Goal: Task Accomplishment & Management: Complete application form

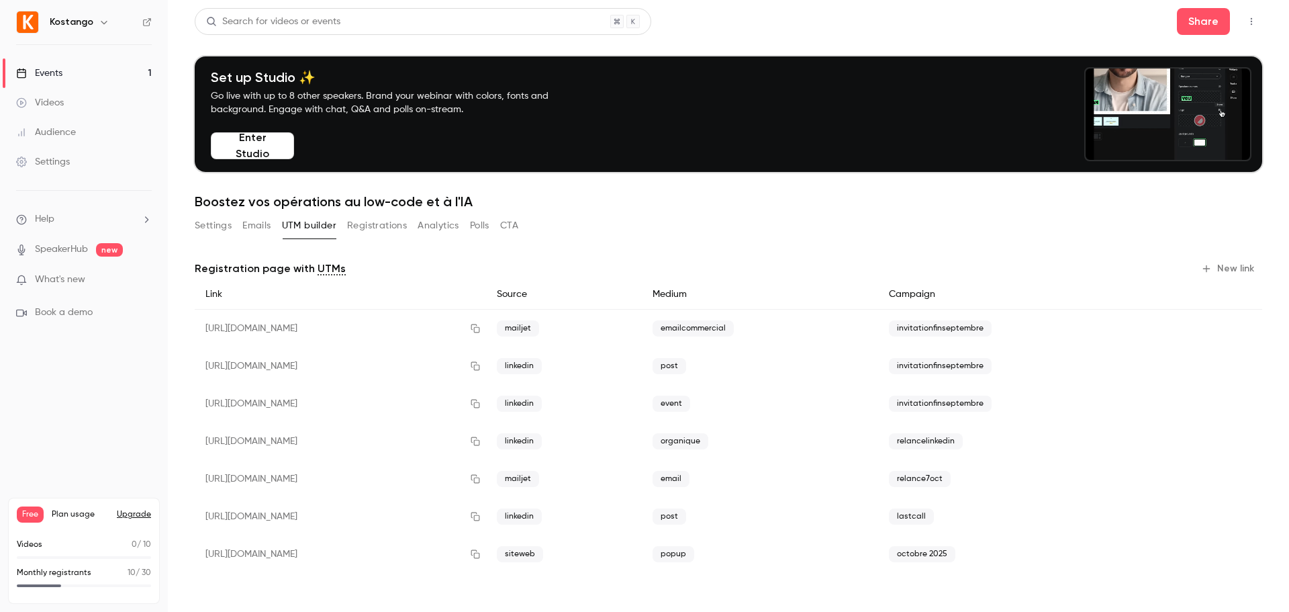
click at [213, 225] on button "Settings" at bounding box center [213, 225] width 37 height 21
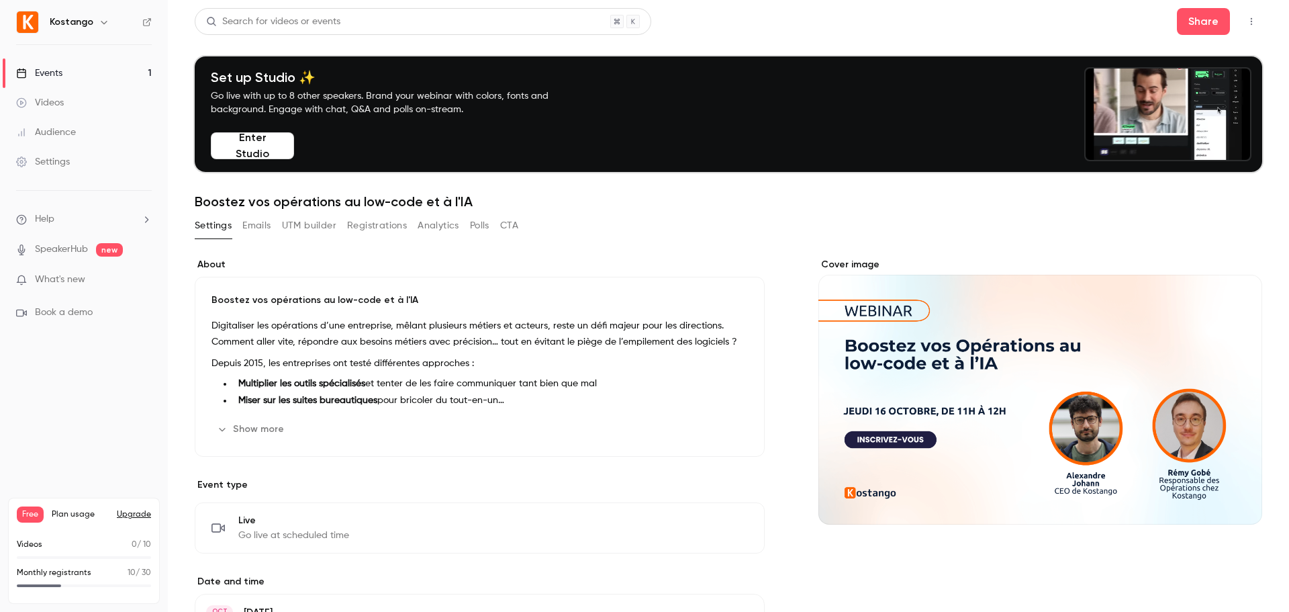
click at [265, 224] on button "Emails" at bounding box center [256, 225] width 28 height 21
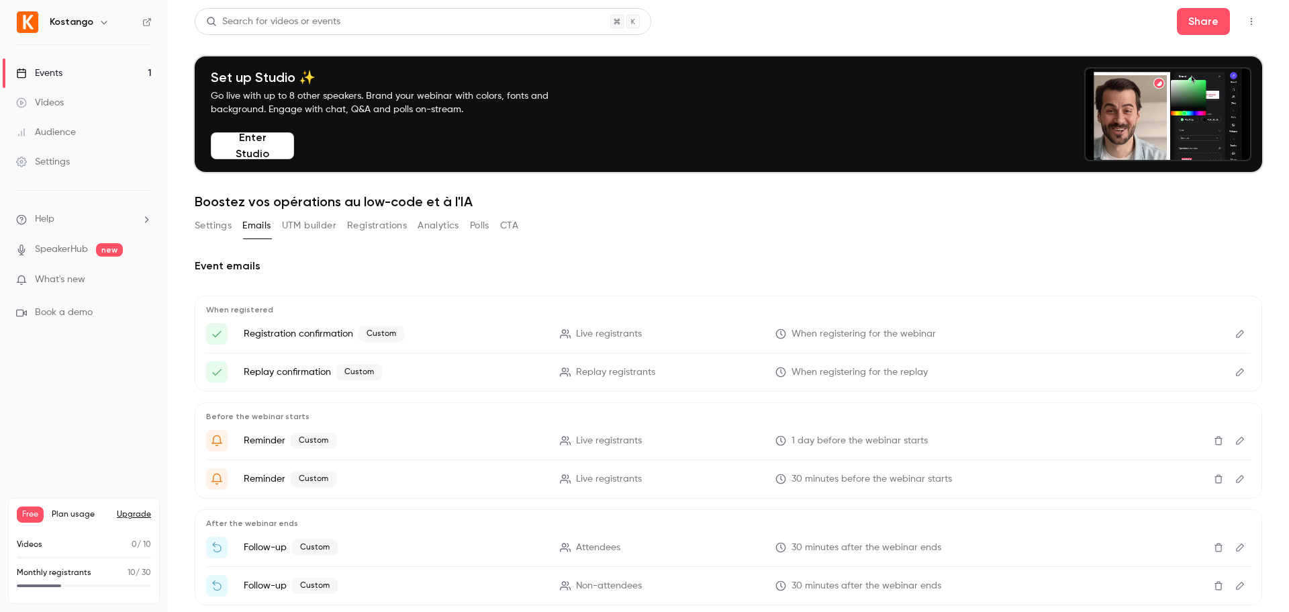
click at [295, 226] on button "UTM builder" at bounding box center [309, 225] width 54 height 21
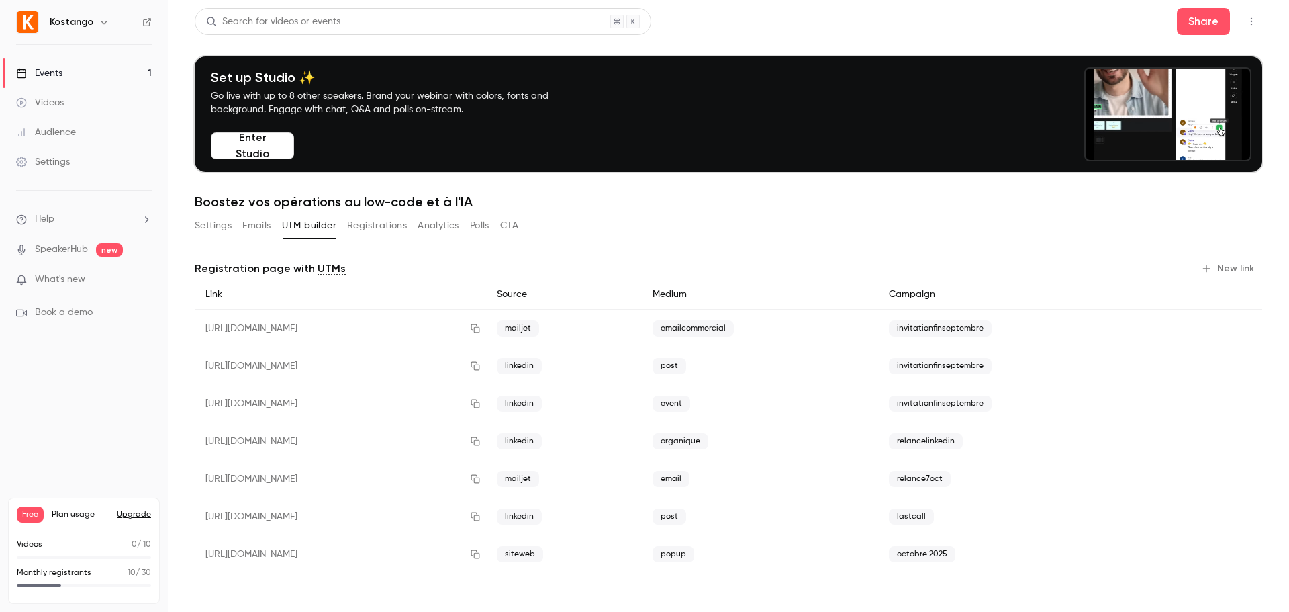
click at [207, 222] on button "Settings" at bounding box center [213, 225] width 37 height 21
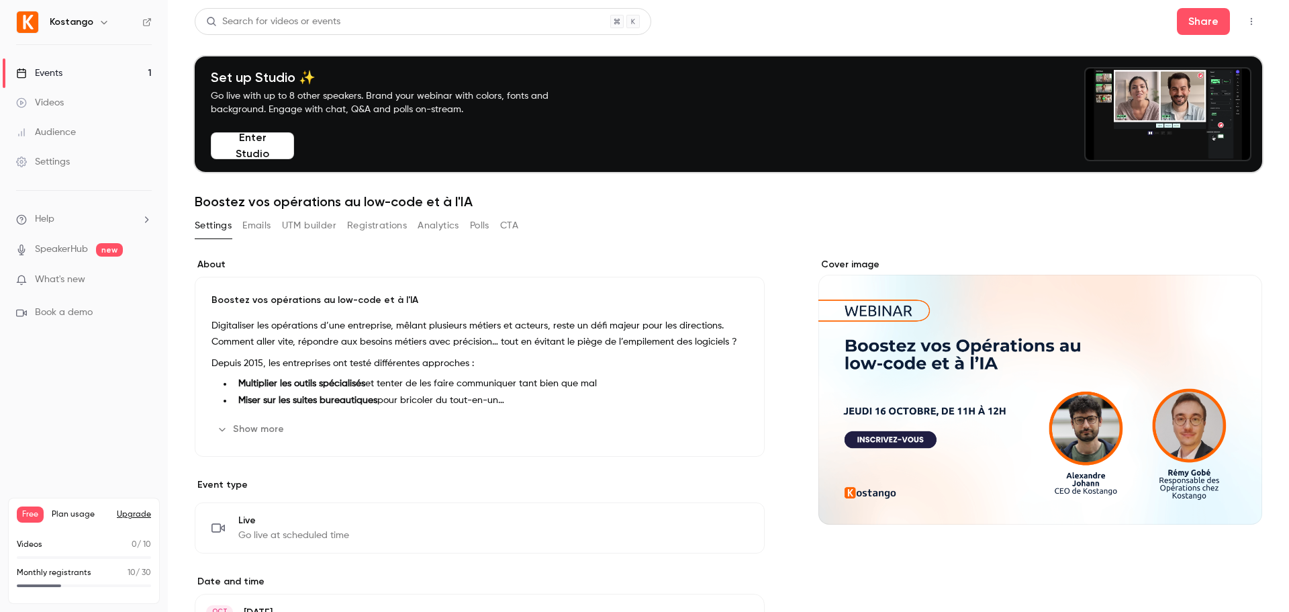
click at [62, 72] on div "Events" at bounding box center [39, 72] width 46 height 13
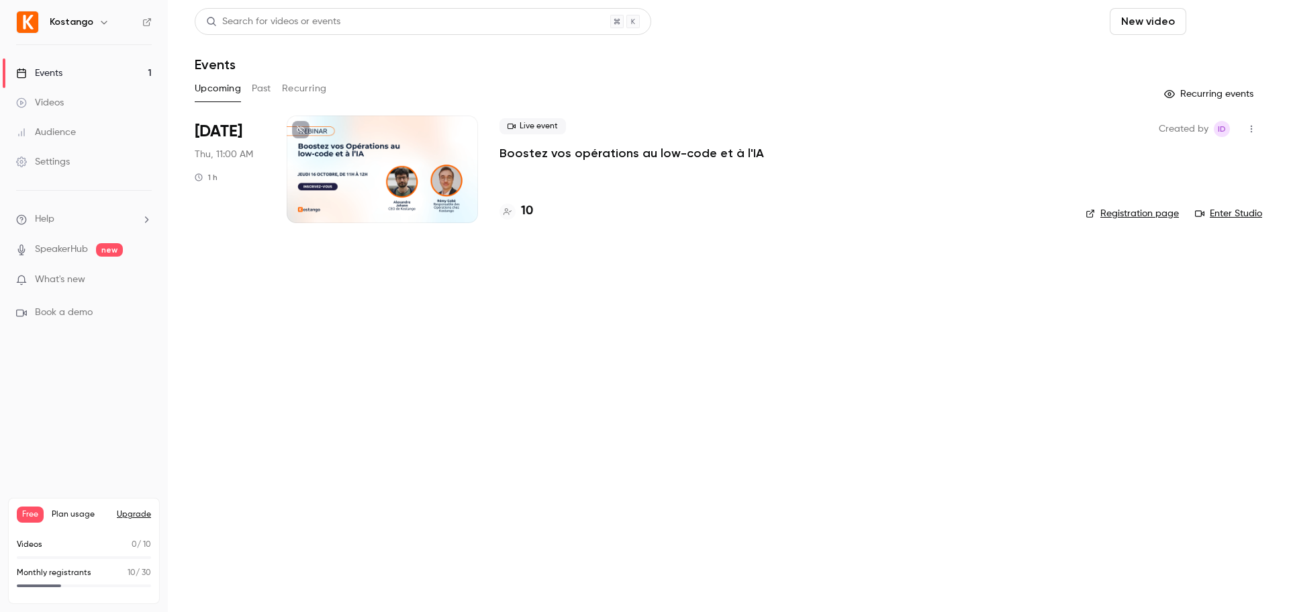
click at [1236, 19] on button "Schedule" at bounding box center [1227, 21] width 70 height 27
click at [1179, 59] on div "One time event" at bounding box center [1200, 58] width 102 height 13
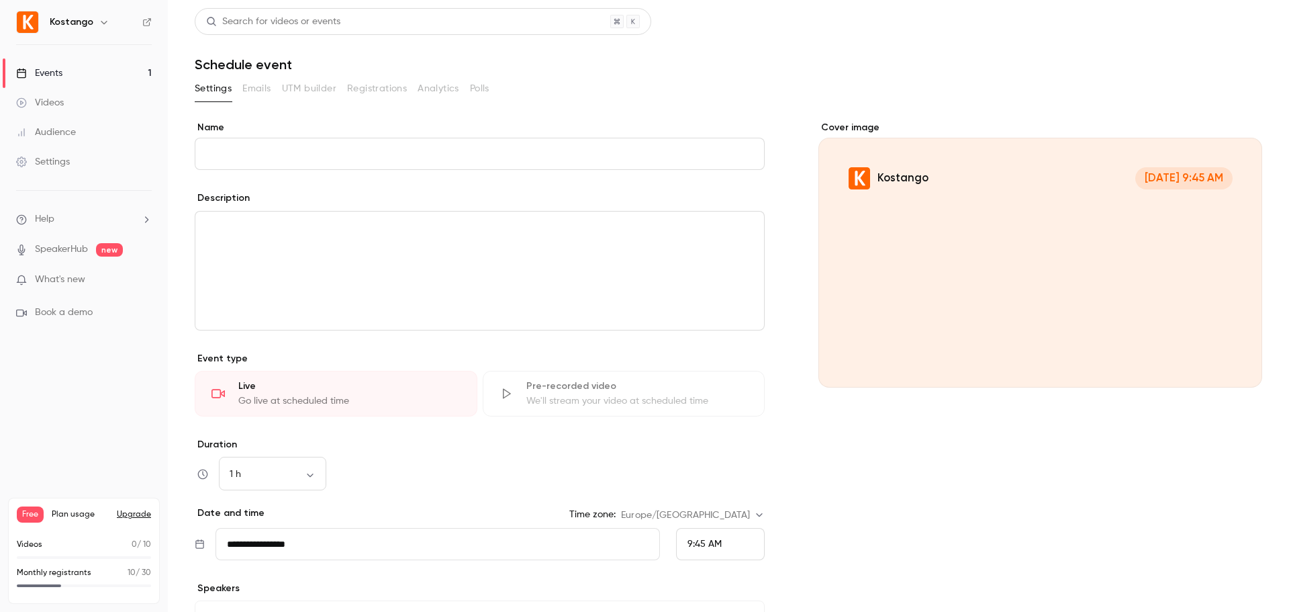
drag, startPoint x: 307, startPoint y: 148, endPoint x: 253, endPoint y: 150, distance: 54.4
click at [253, 150] on input "Name" at bounding box center [480, 154] width 570 height 32
type input "**********"
click at [262, 223] on p "editor" at bounding box center [479, 228] width 547 height 16
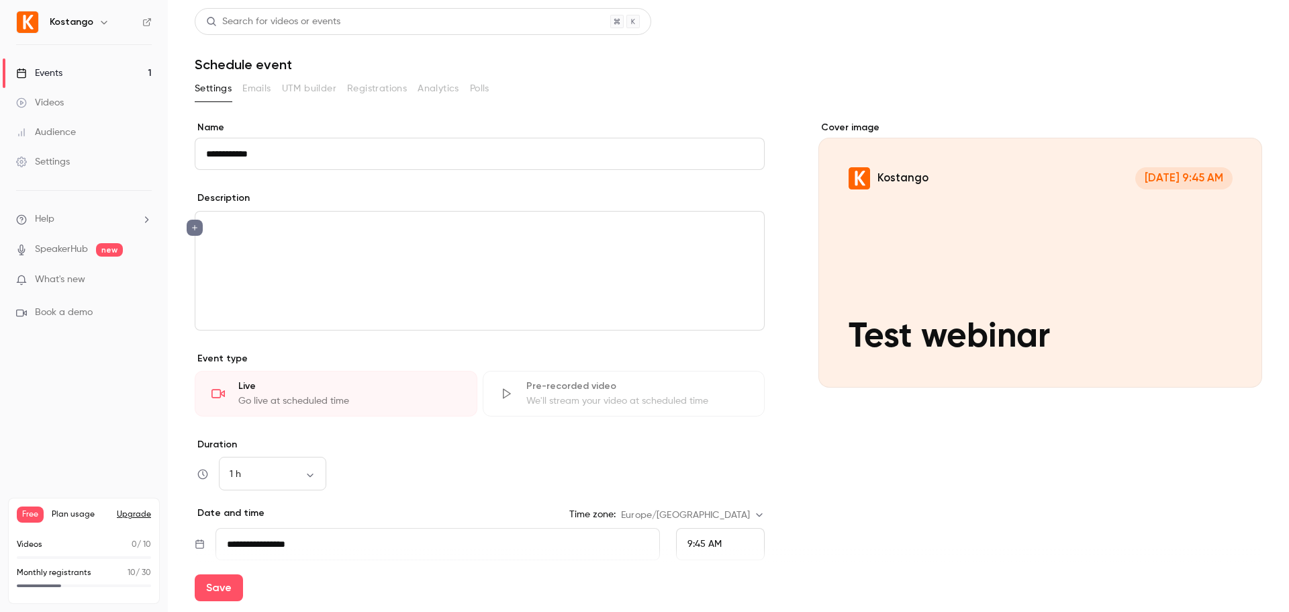
scroll to position [151, 0]
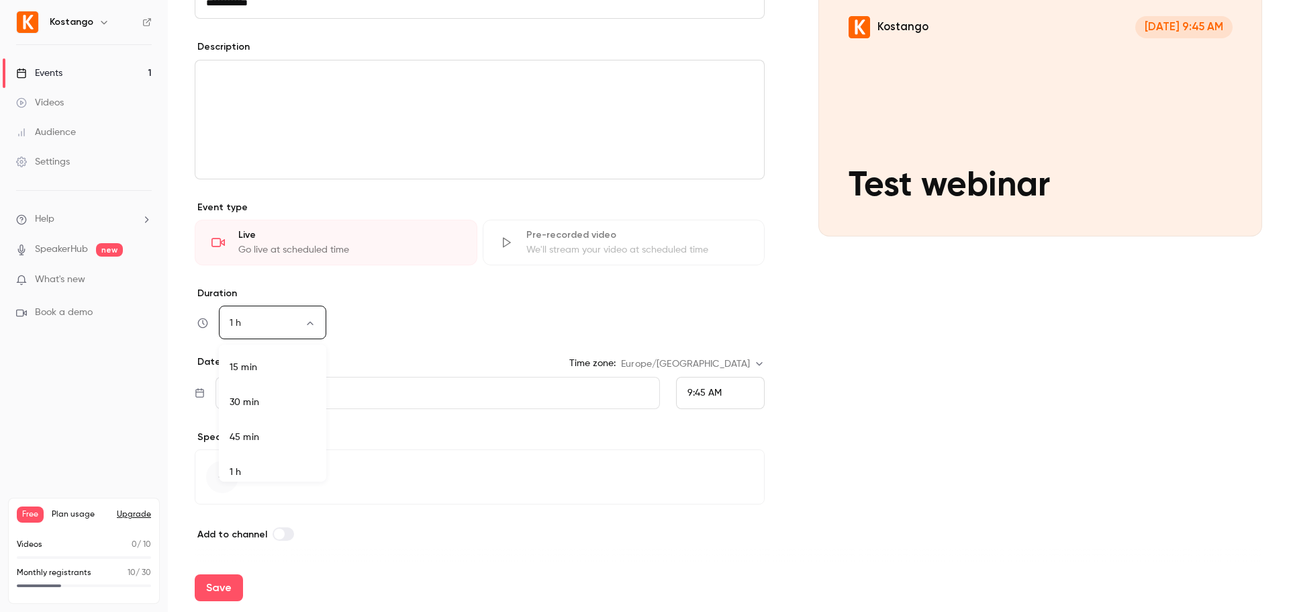
click at [287, 320] on body "**********" at bounding box center [644, 306] width 1289 height 612
click at [276, 424] on li "45 min" at bounding box center [272, 428] width 107 height 35
type input "**"
click at [396, 332] on div "45 min ** ​" at bounding box center [480, 323] width 570 height 32
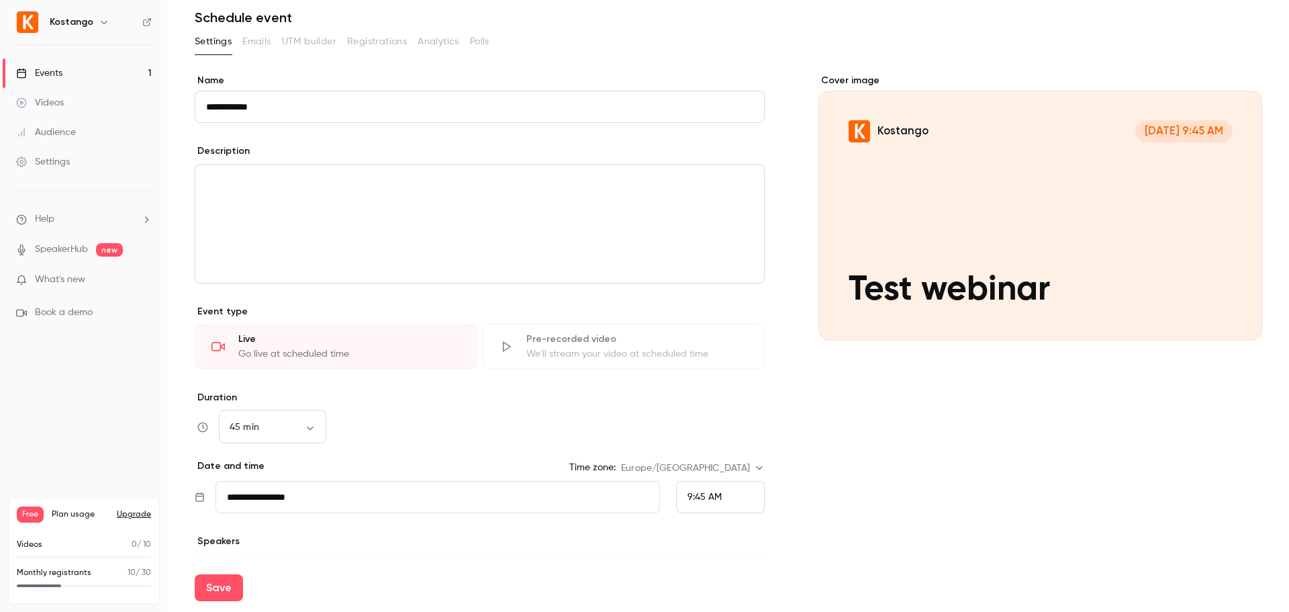
scroll to position [151, 0]
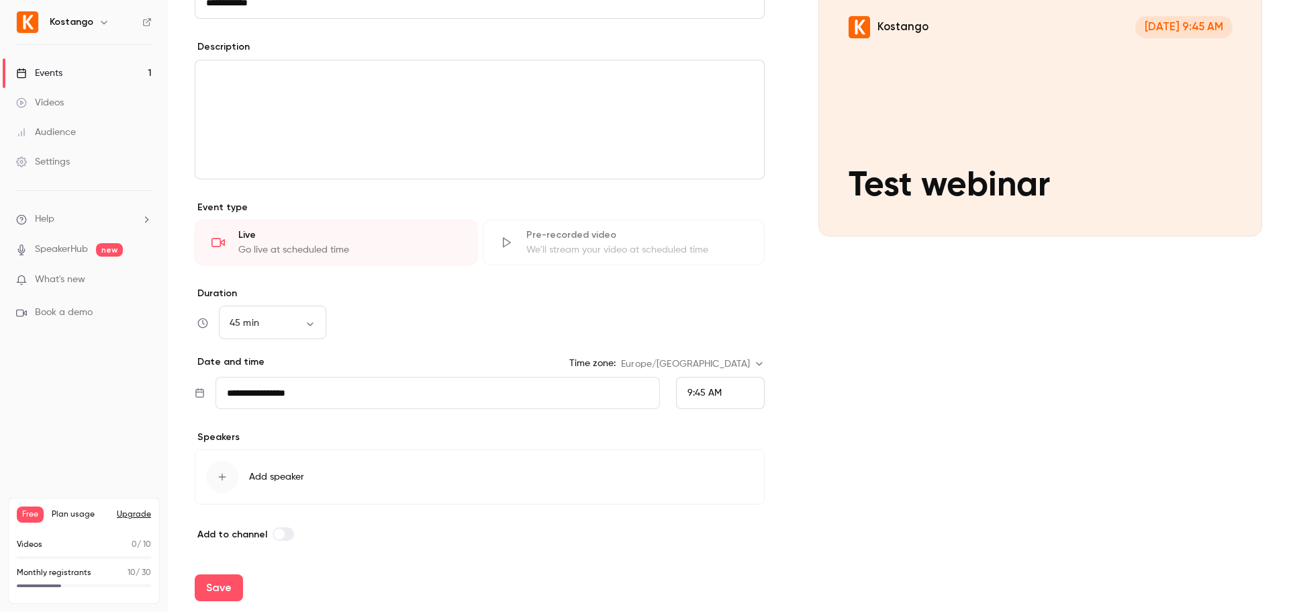
click at [360, 397] on input "**********" at bounding box center [437, 393] width 444 height 32
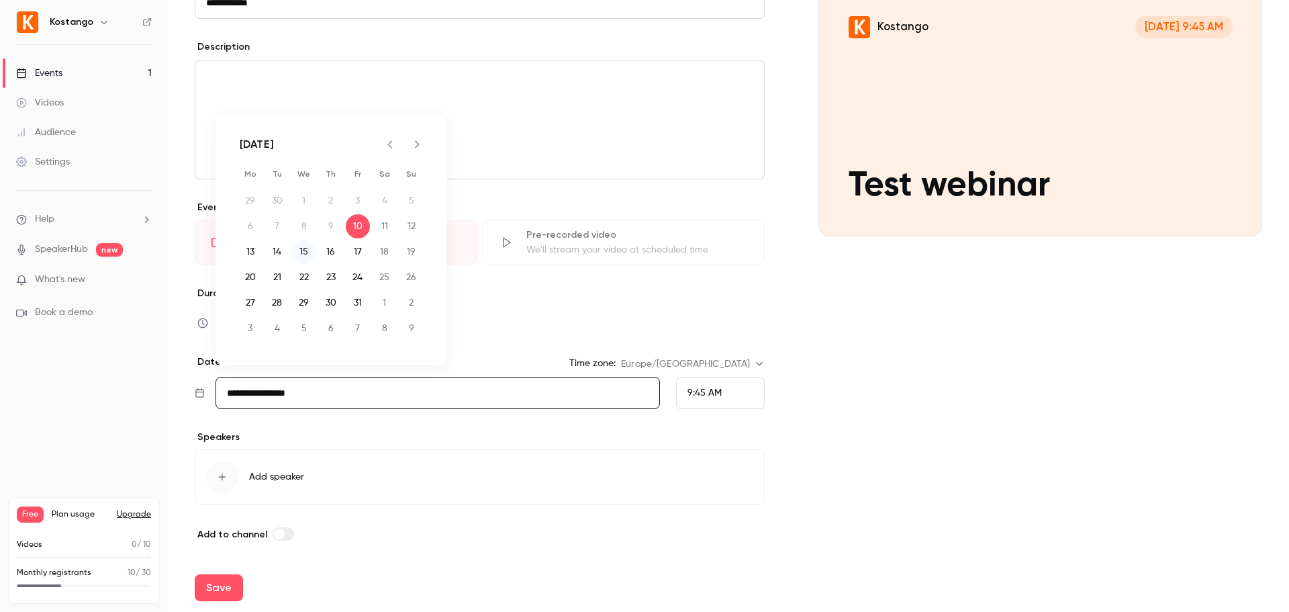
click at [303, 251] on button "15" at bounding box center [304, 252] width 24 height 24
type input "**********"
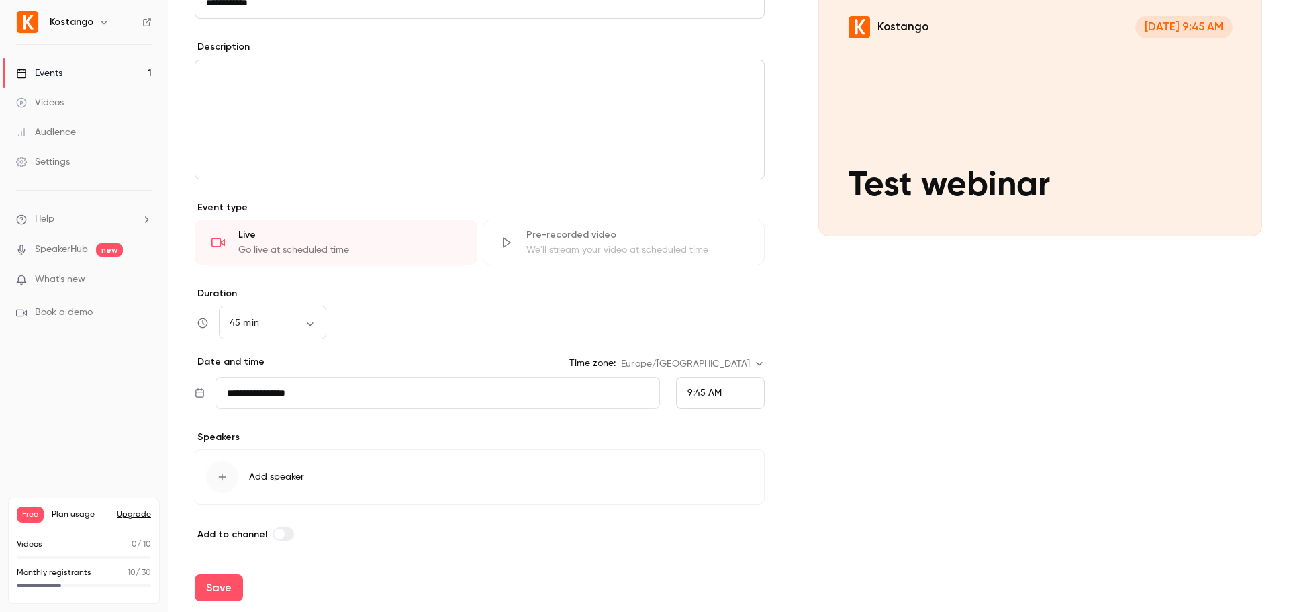
click at [732, 395] on div "9:45 AM" at bounding box center [720, 393] width 89 height 32
click at [712, 338] on li "4:30 PM" at bounding box center [714, 352] width 87 height 36
click at [283, 320] on body "**********" at bounding box center [644, 306] width 1289 height 612
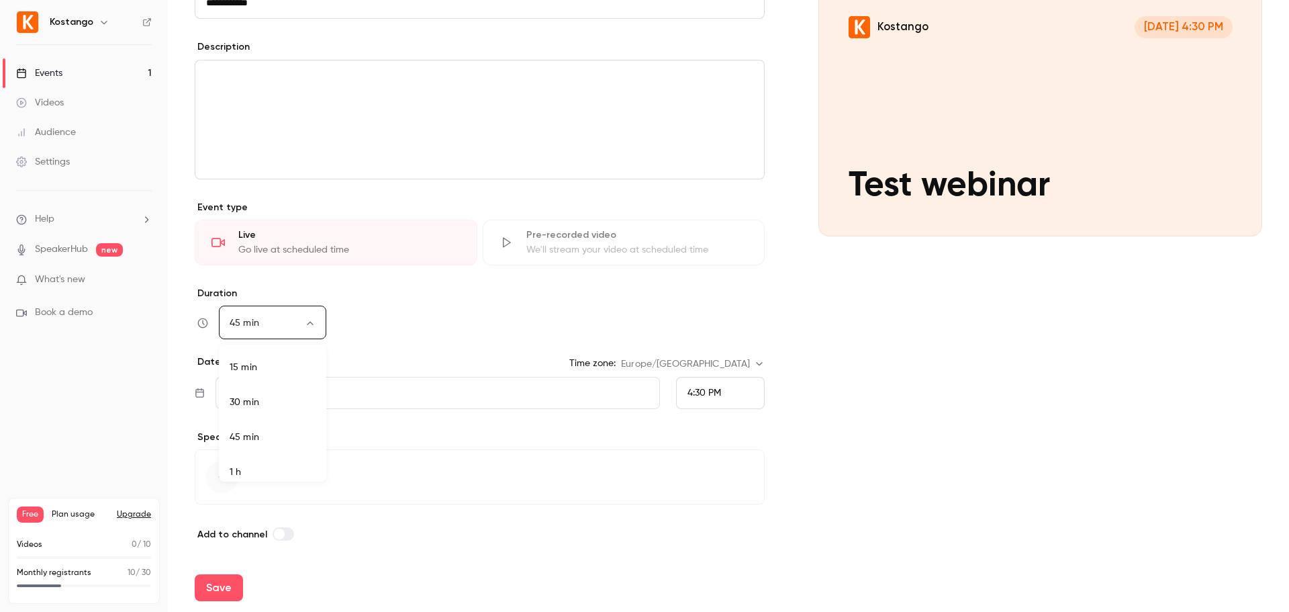
click at [406, 323] on div at bounding box center [644, 306] width 1289 height 612
click at [283, 324] on body "**********" at bounding box center [644, 306] width 1289 height 612
click at [247, 416] on li "1 h" at bounding box center [272, 416] width 107 height 35
type input "**"
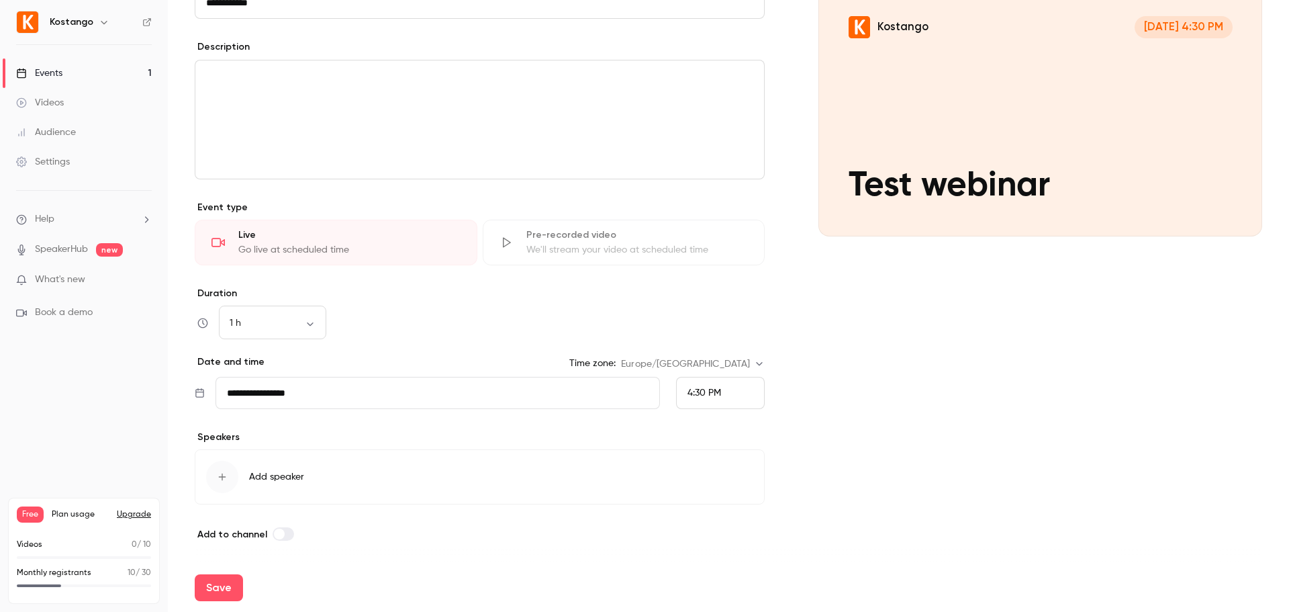
click at [407, 322] on div "1 h ** ​" at bounding box center [480, 323] width 570 height 32
click at [222, 475] on icon "button" at bounding box center [222, 476] width 7 height 7
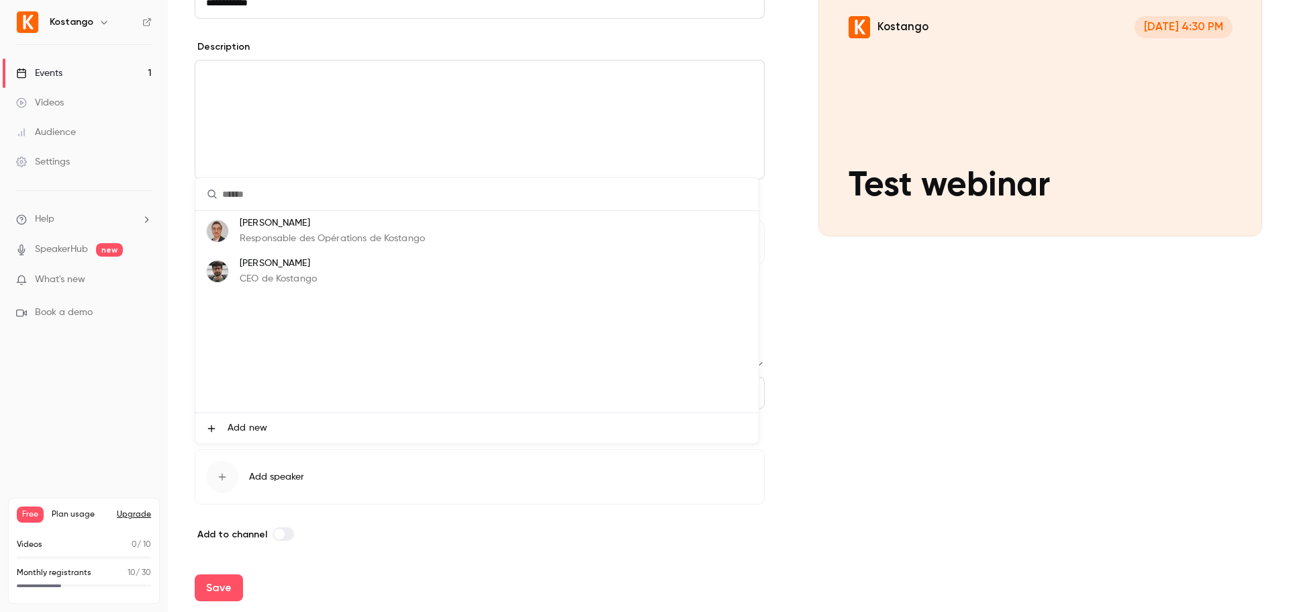
click at [252, 277] on p "CEO de Kostango" at bounding box center [278, 279] width 77 height 14
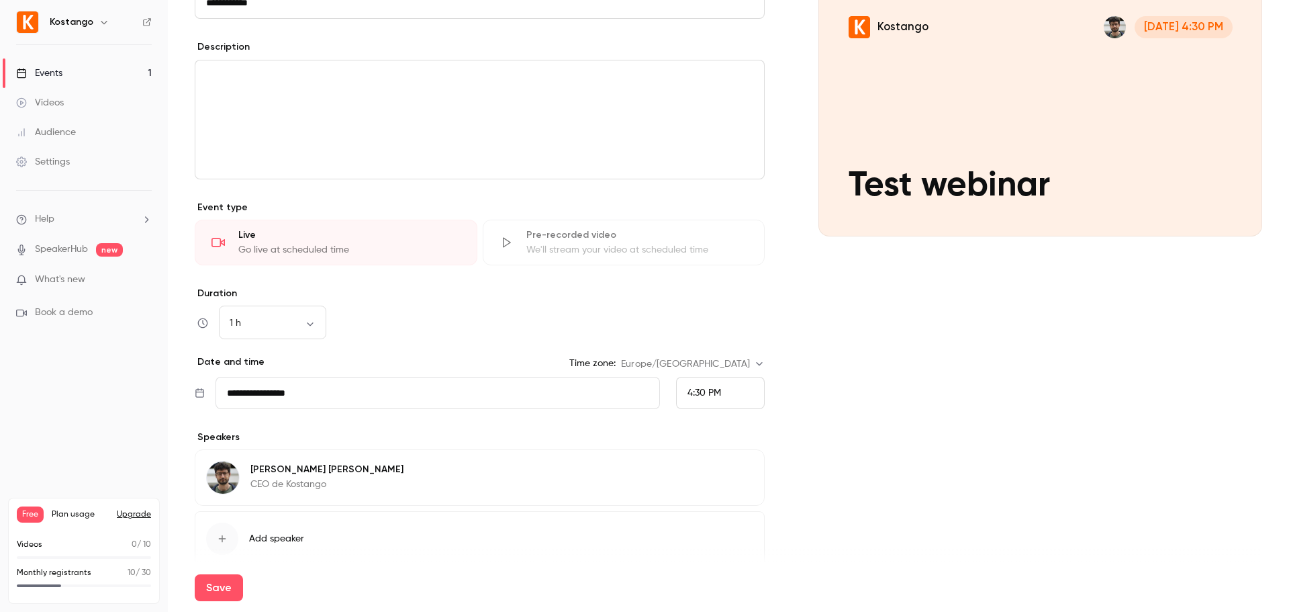
click at [226, 538] on icon "button" at bounding box center [222, 538] width 7 height 7
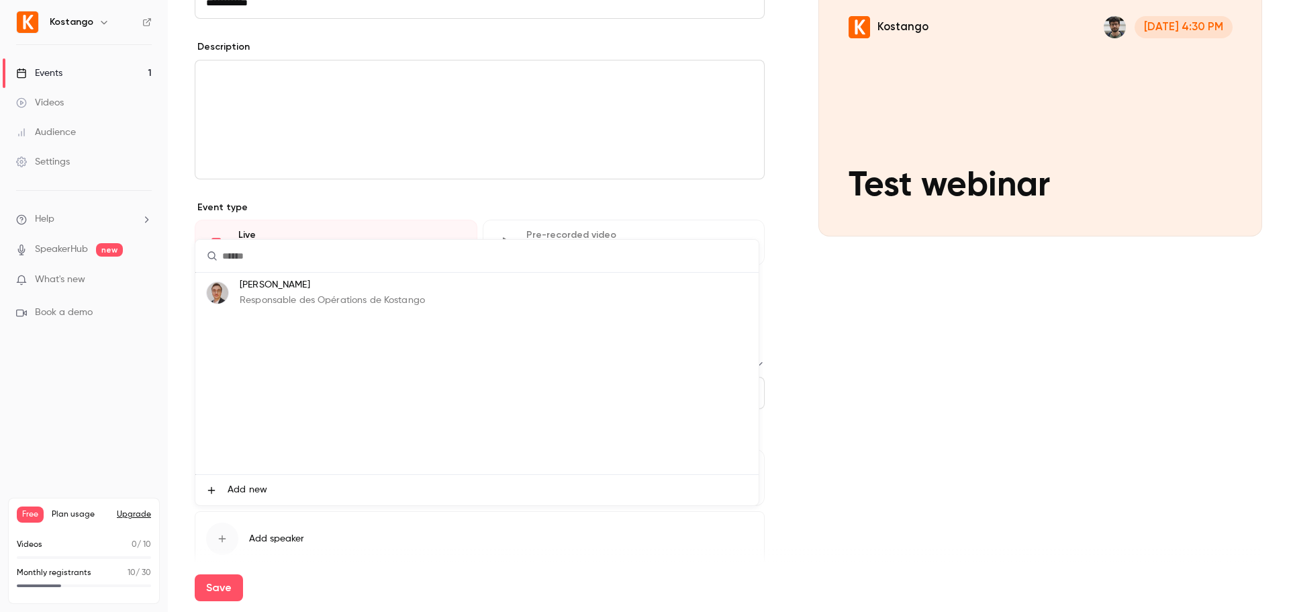
click at [307, 297] on p "Responsable des Opérations de Kostango" at bounding box center [332, 300] width 185 height 14
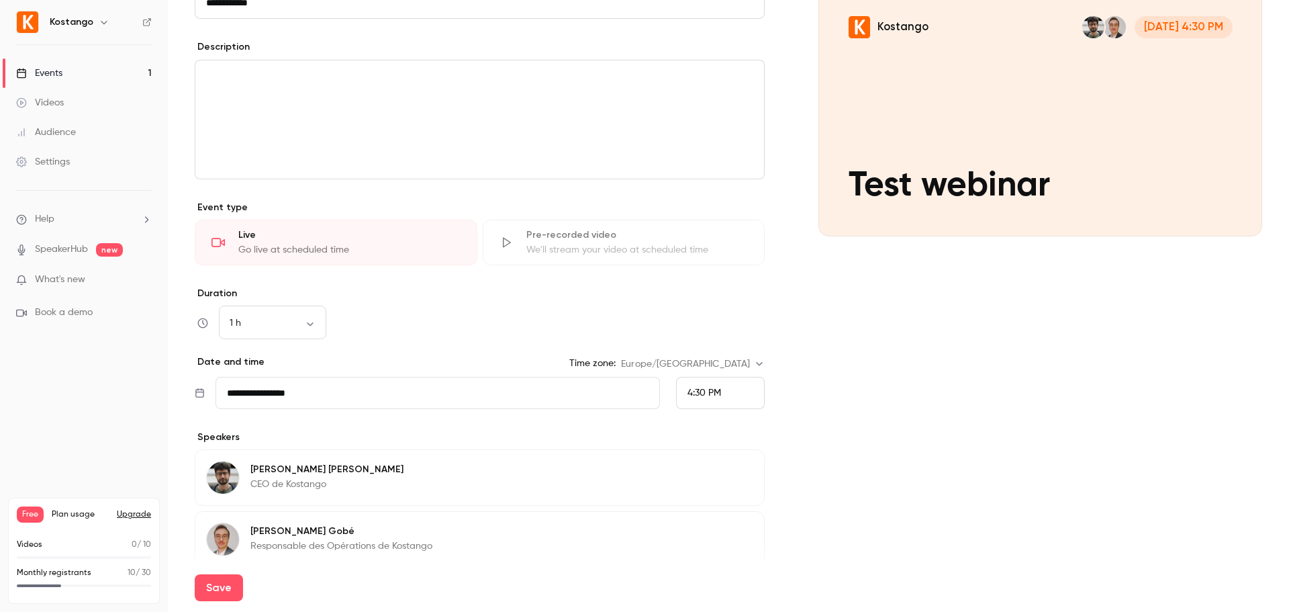
click at [727, 312] on div "1 h ** ​" at bounding box center [480, 323] width 570 height 32
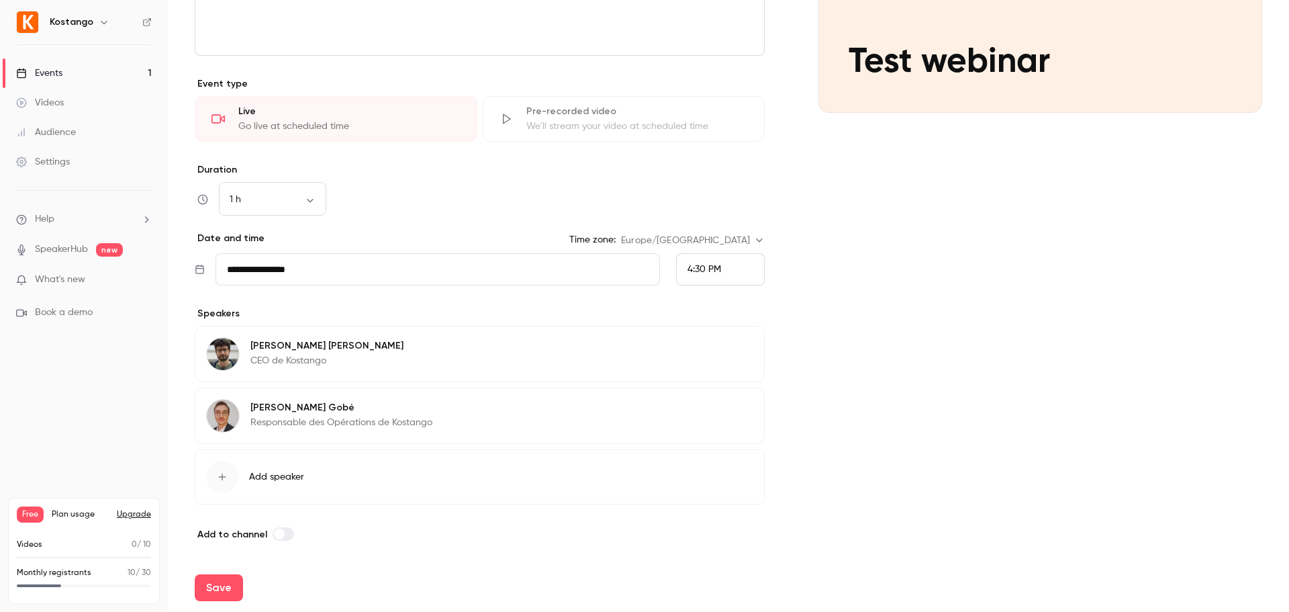
scroll to position [0, 0]
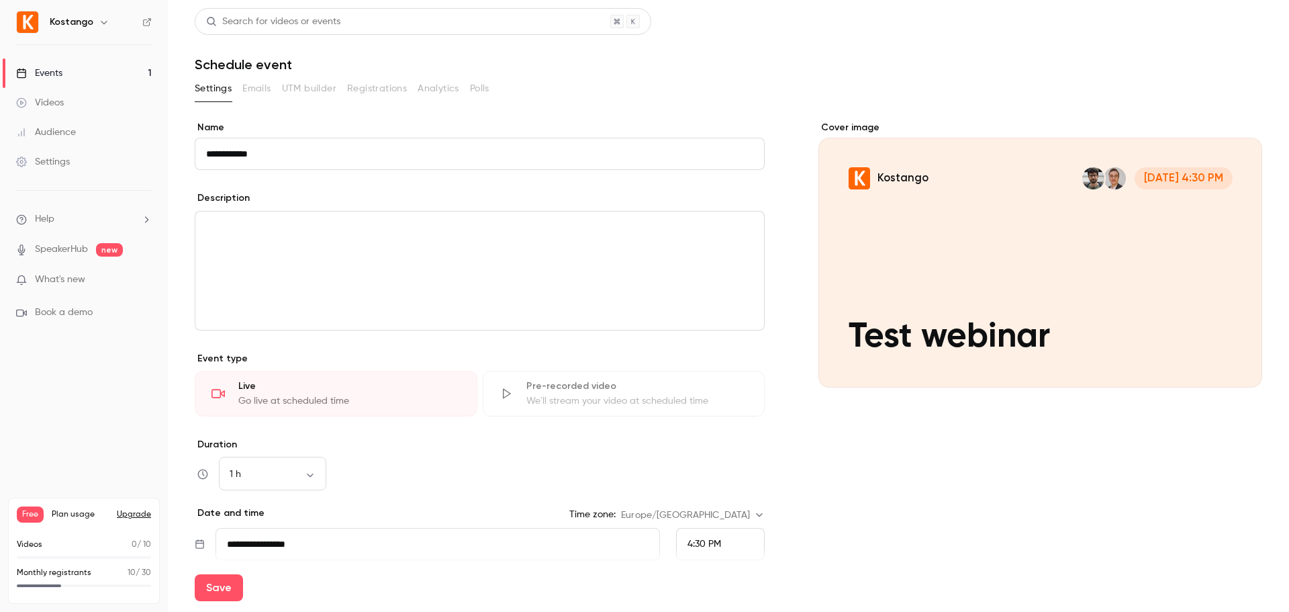
click at [291, 234] on p "editor" at bounding box center [479, 228] width 547 height 16
click at [362, 197] on div "Description" at bounding box center [480, 199] width 570 height 17
click at [391, 203] on div "Description" at bounding box center [480, 199] width 570 height 17
click at [217, 589] on button "Save" at bounding box center [219, 587] width 48 height 27
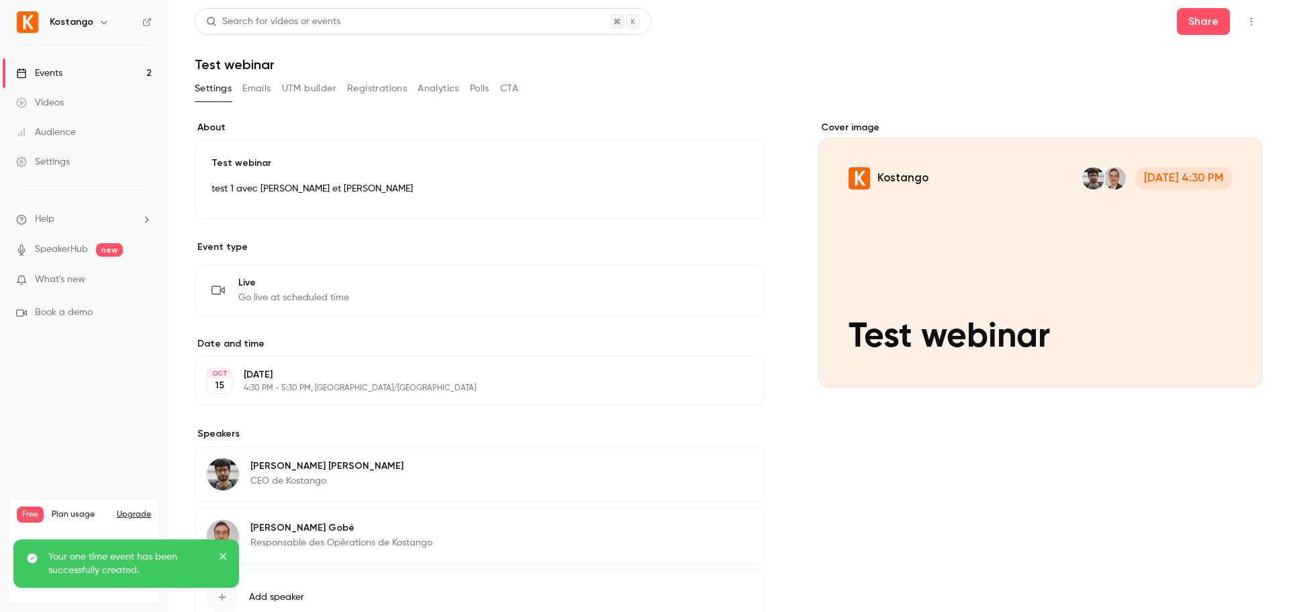
click at [256, 87] on button "Emails" at bounding box center [256, 88] width 28 height 21
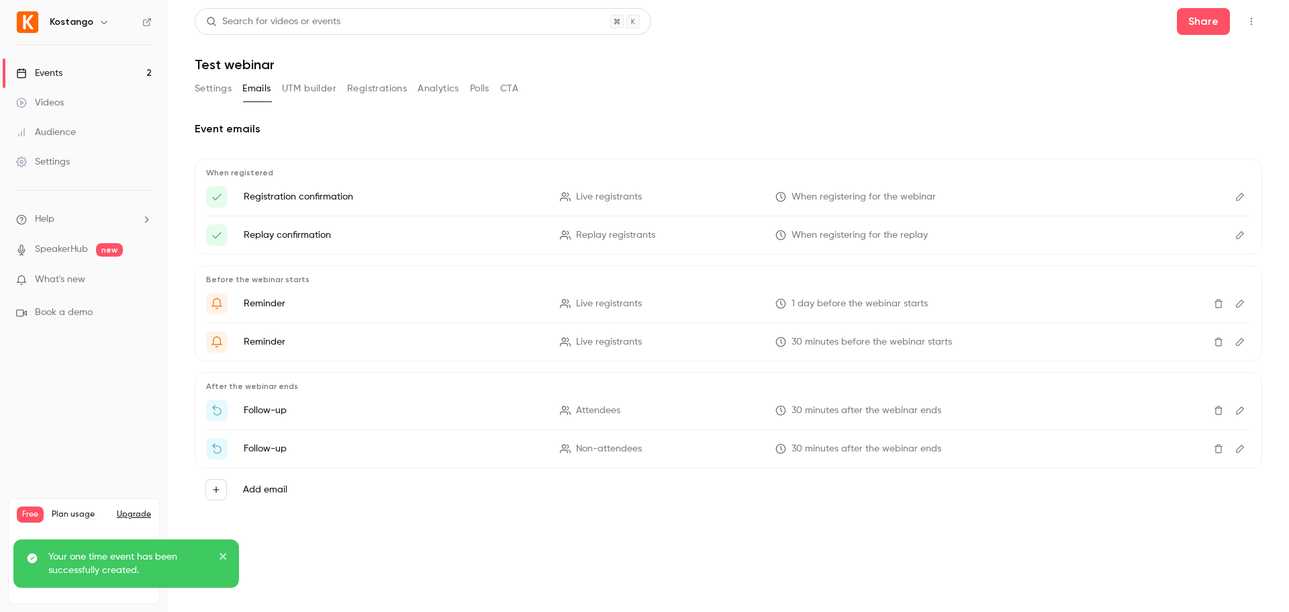
click at [307, 85] on button "UTM builder" at bounding box center [309, 88] width 54 height 21
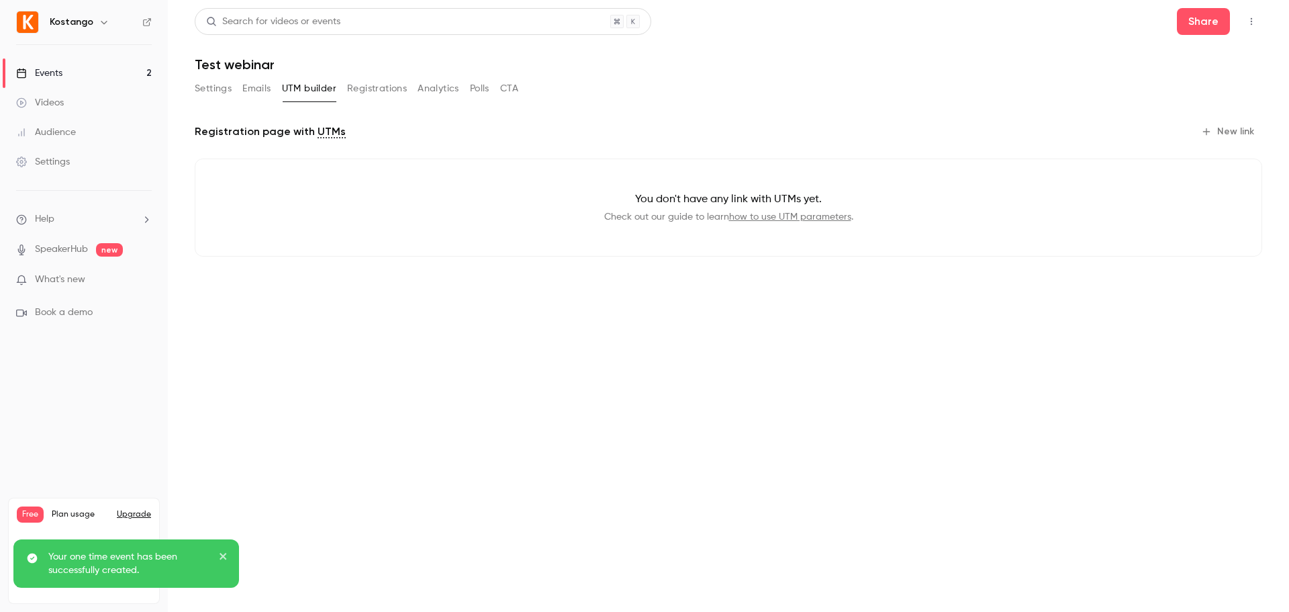
click at [375, 87] on button "Registrations" at bounding box center [377, 88] width 60 height 21
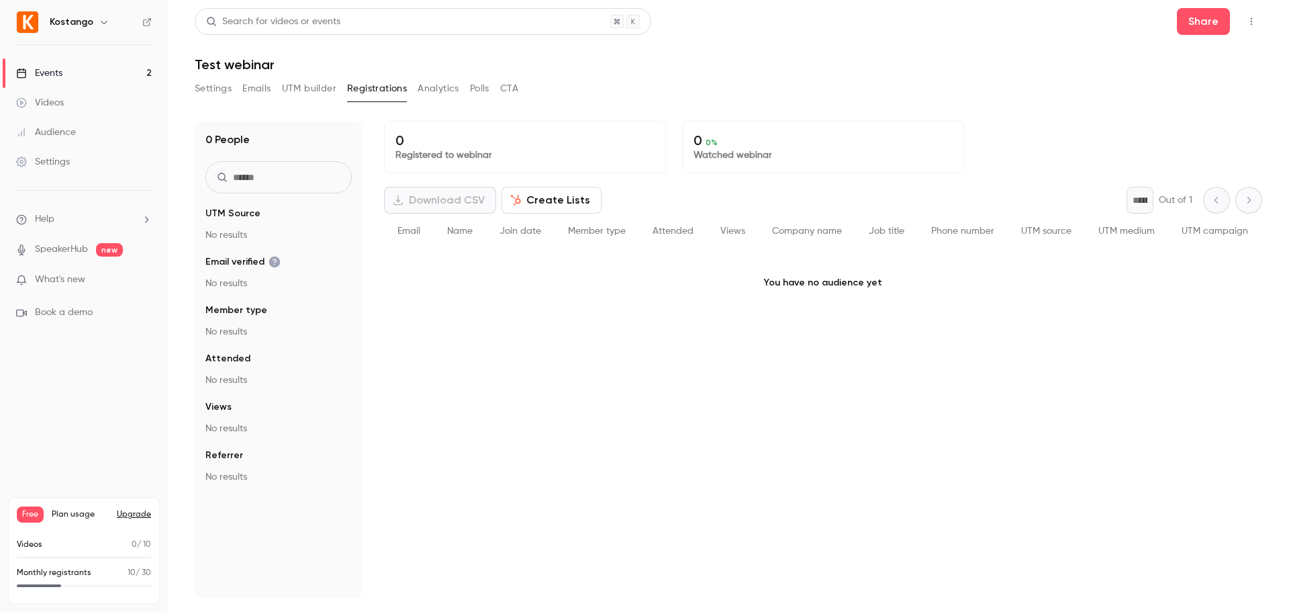
click at [437, 83] on button "Analytics" at bounding box center [439, 88] width 42 height 21
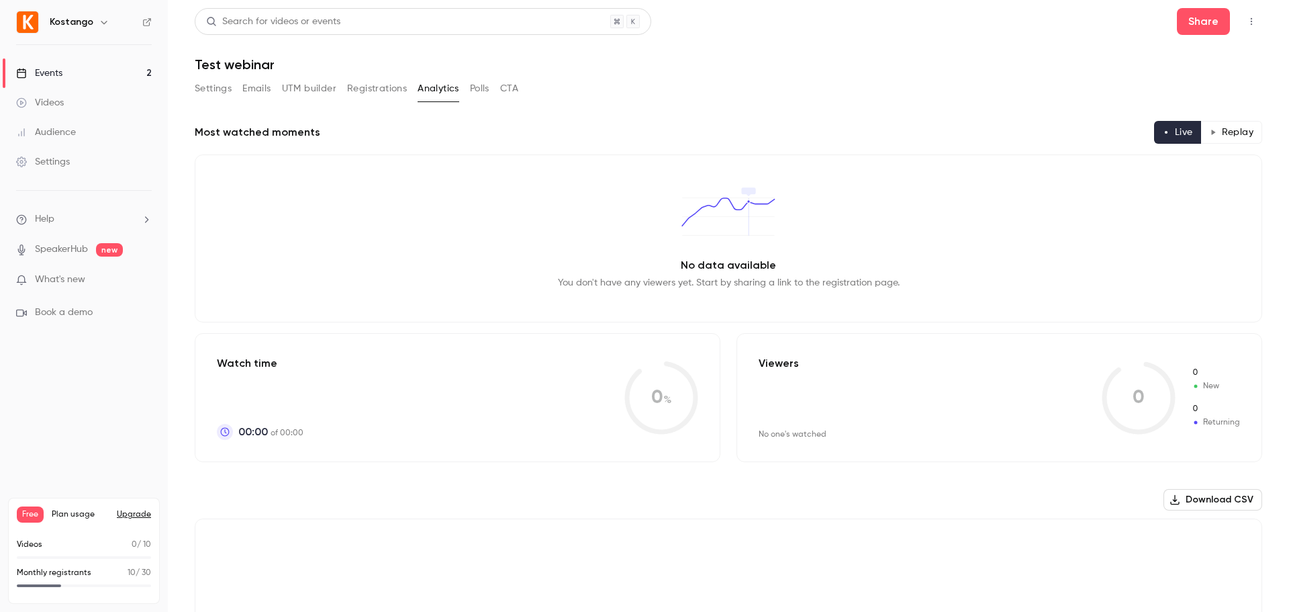
click at [483, 94] on button "Polls" at bounding box center [479, 88] width 19 height 21
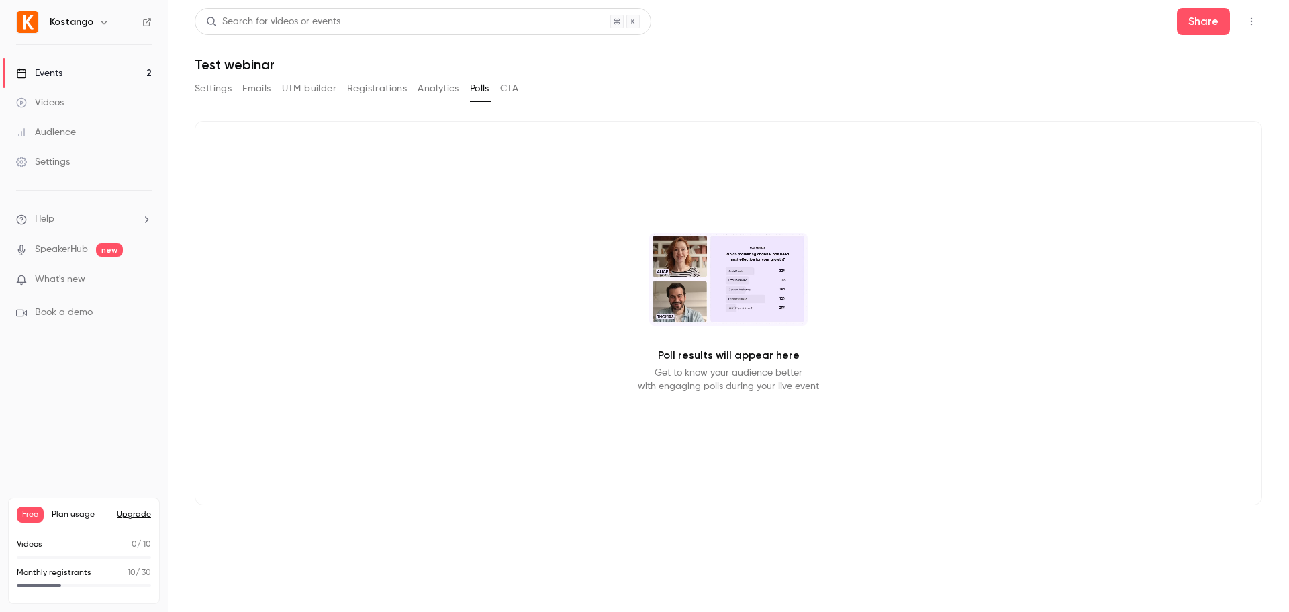
click at [514, 90] on button "CTA" at bounding box center [509, 88] width 18 height 21
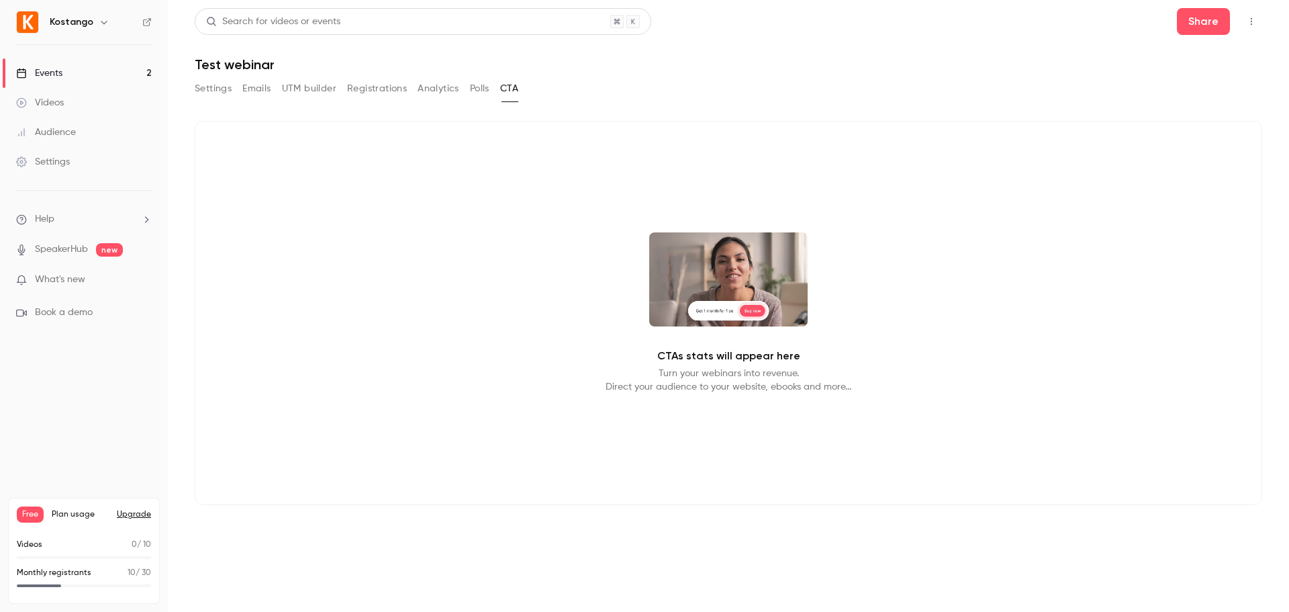
click at [441, 87] on button "Analytics" at bounding box center [439, 88] width 42 height 21
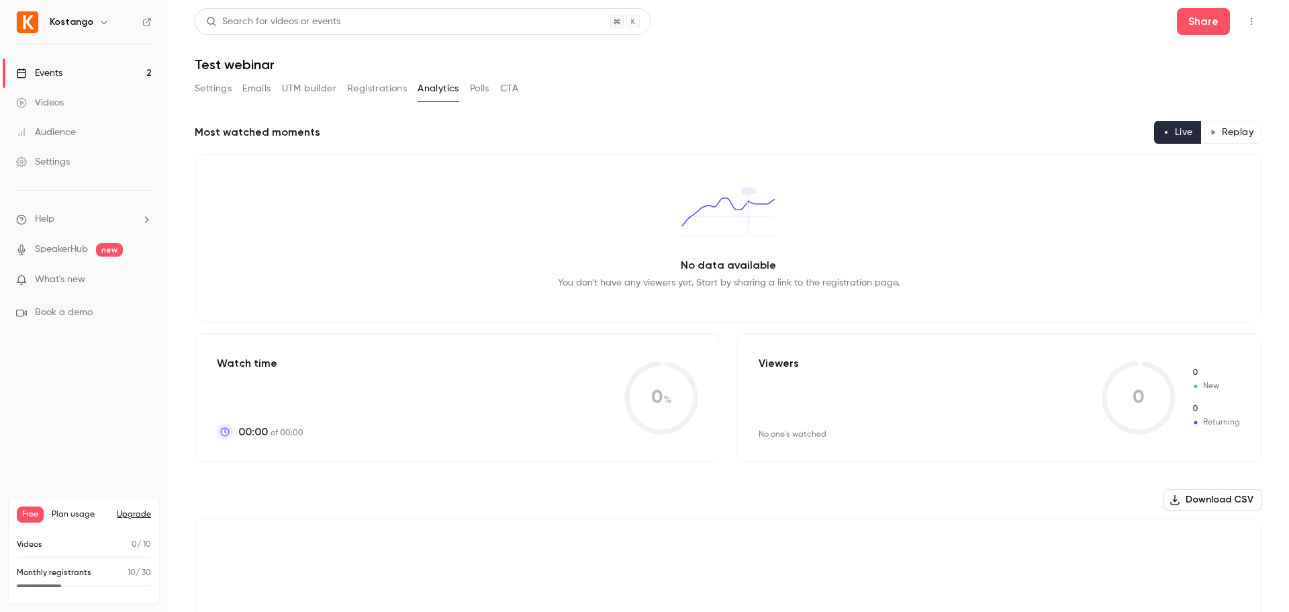
click at [264, 92] on button "Emails" at bounding box center [256, 88] width 28 height 21
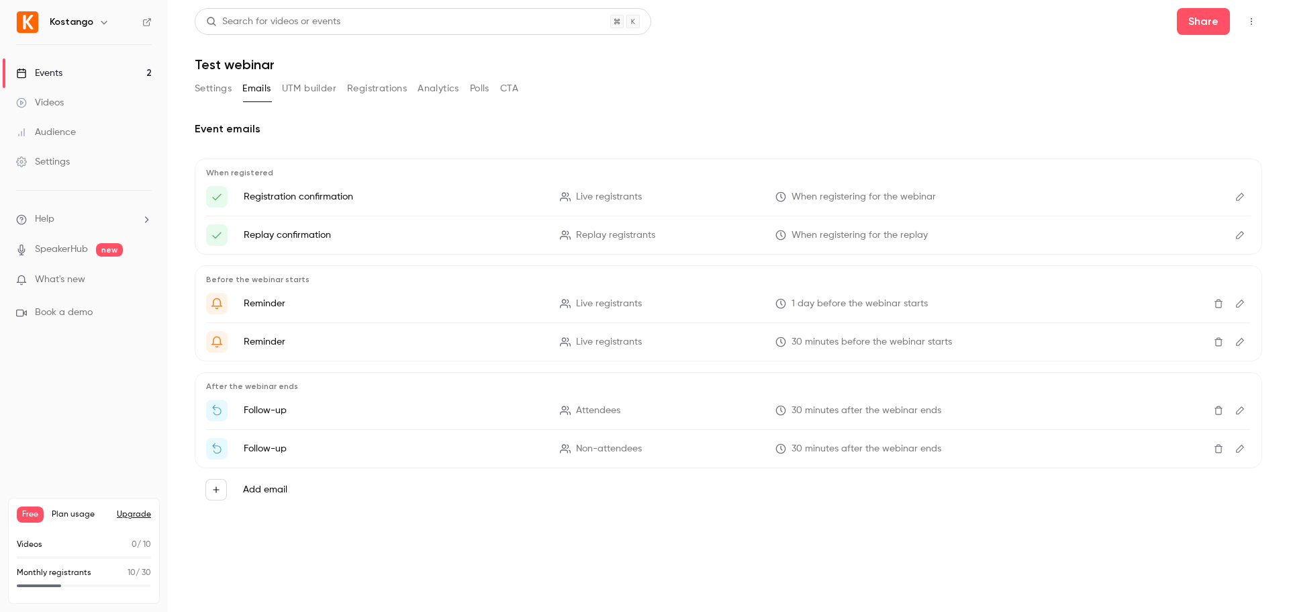
click at [307, 90] on button "UTM builder" at bounding box center [309, 88] width 54 height 21
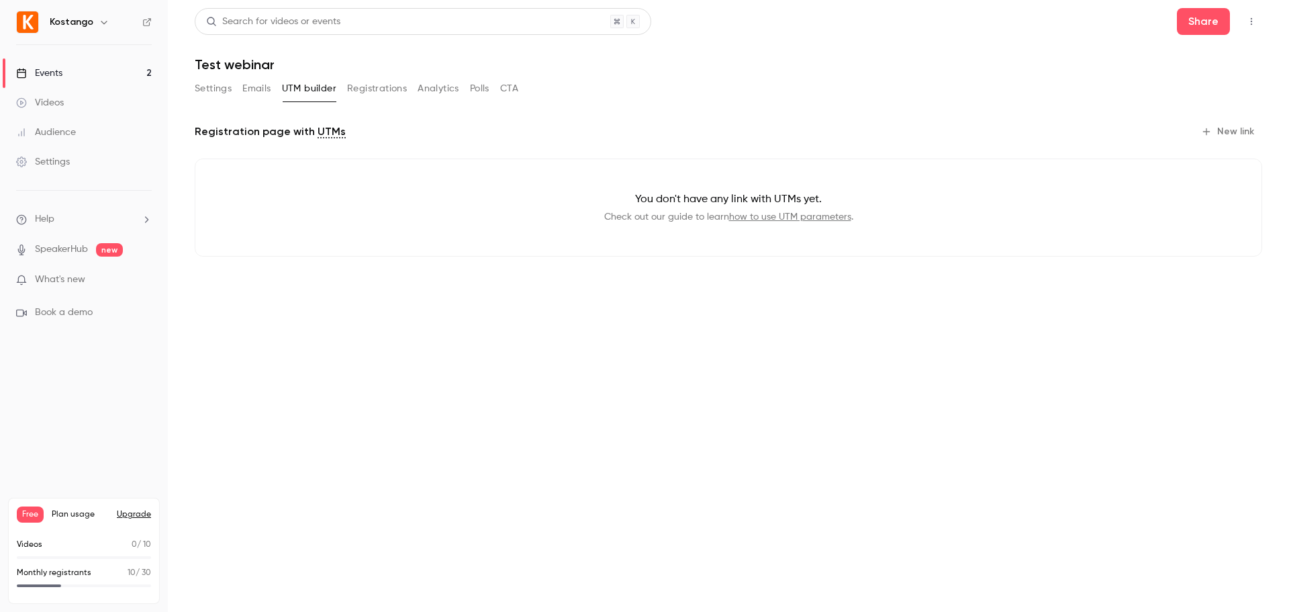
click at [363, 89] on button "Registrations" at bounding box center [377, 88] width 60 height 21
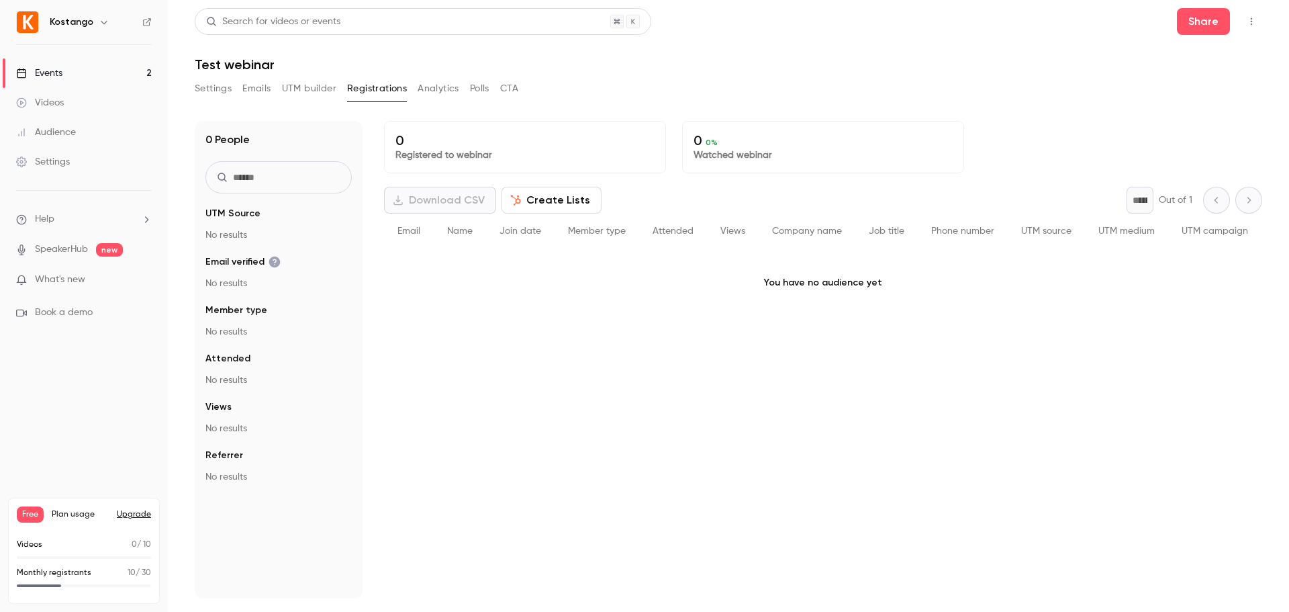
click at [432, 92] on button "Analytics" at bounding box center [439, 88] width 42 height 21
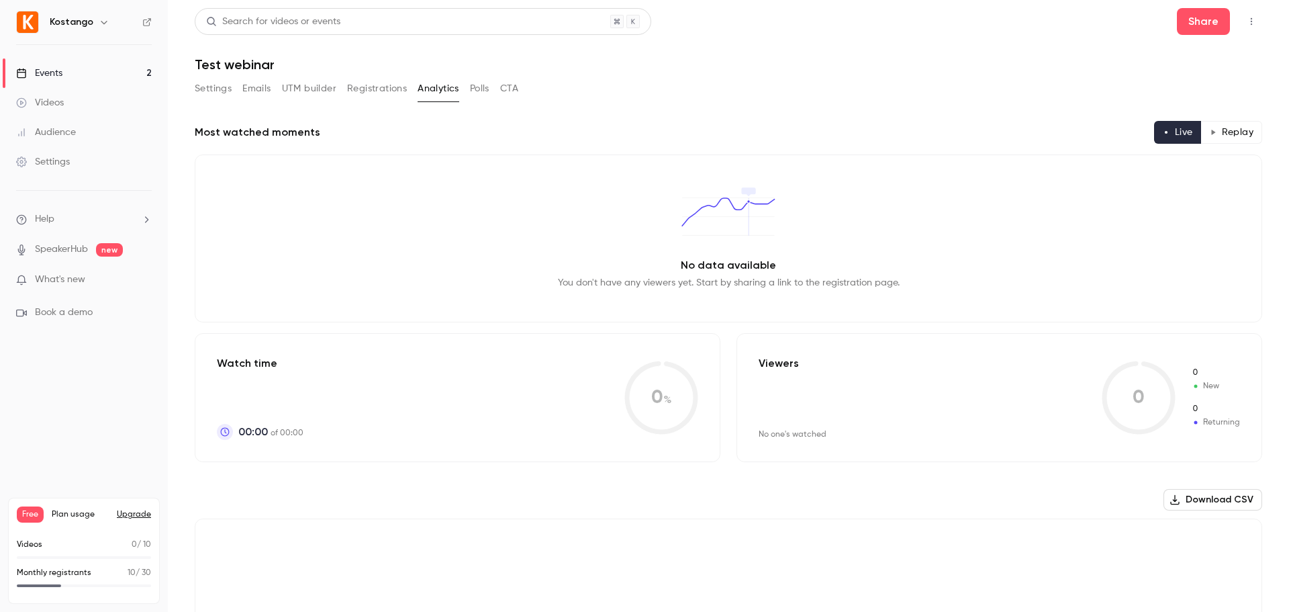
click at [477, 83] on button "Polls" at bounding box center [479, 88] width 19 height 21
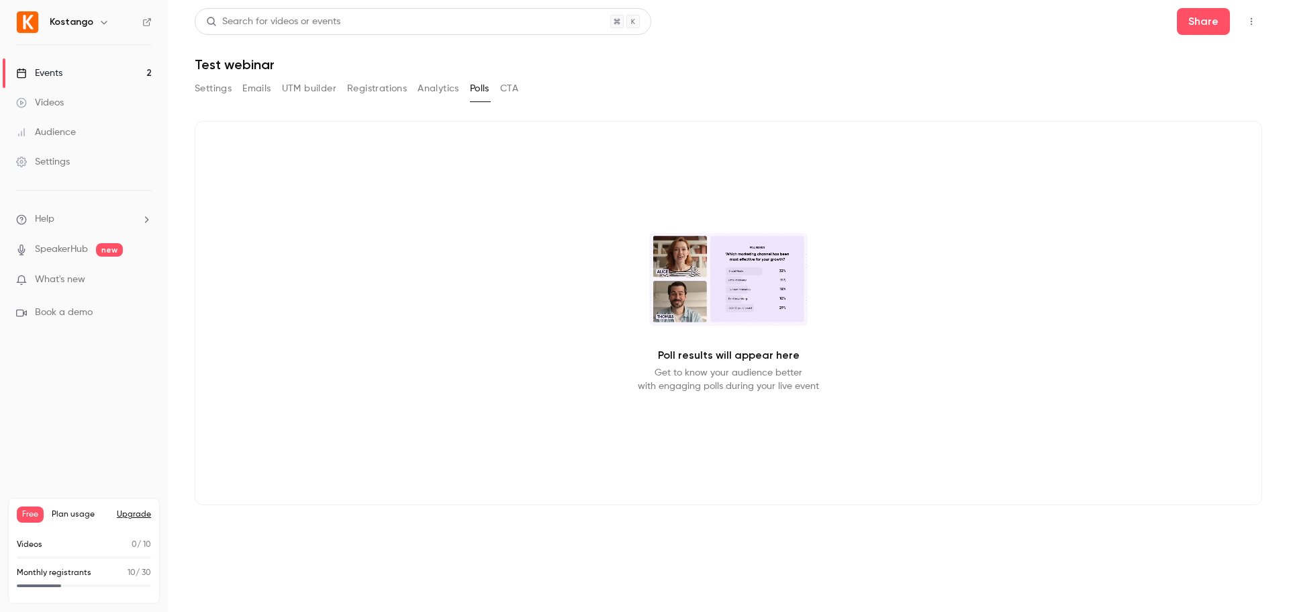
click at [510, 86] on button "CTA" at bounding box center [509, 88] width 18 height 21
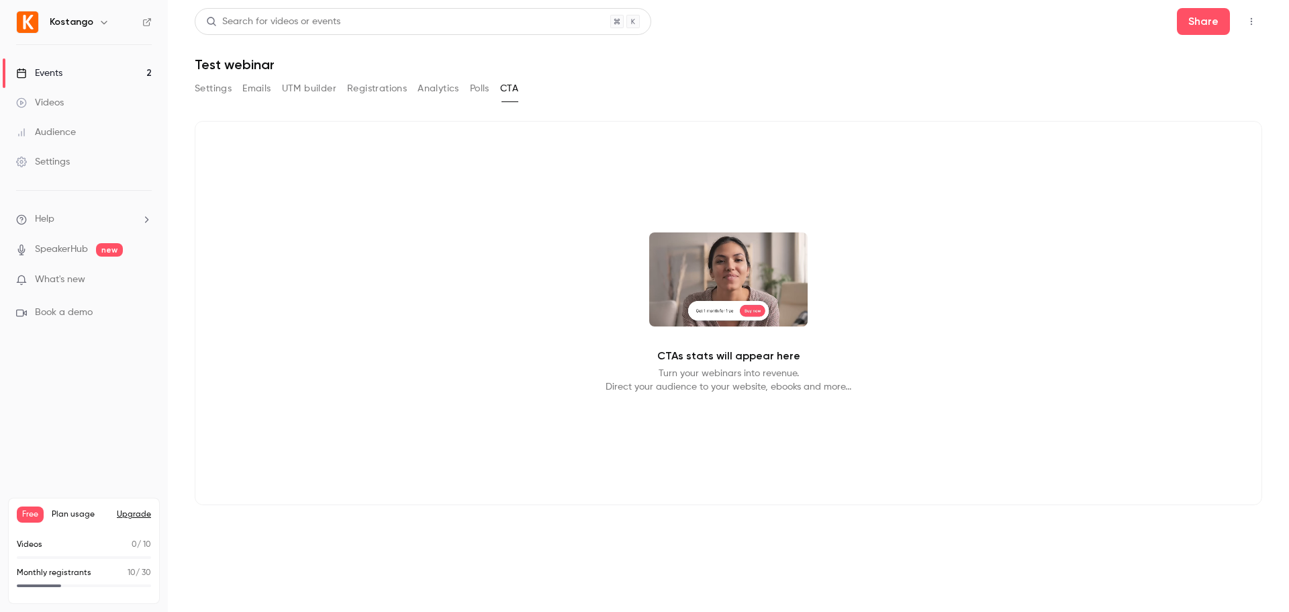
click at [219, 88] on button "Settings" at bounding box center [213, 88] width 37 height 21
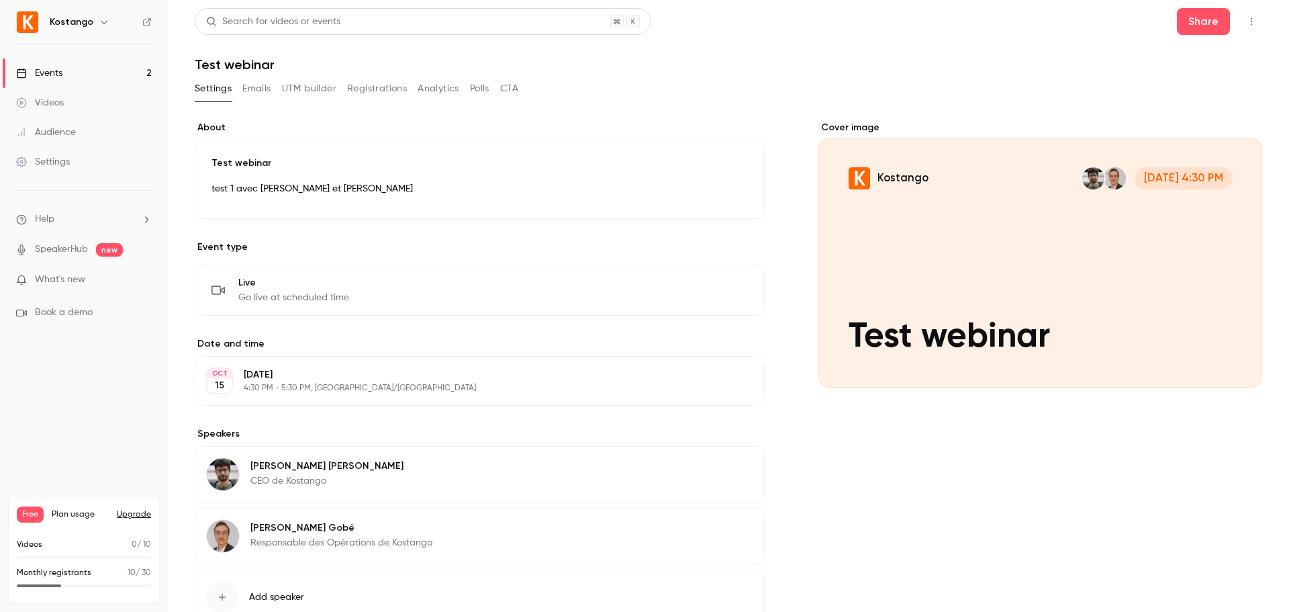
scroll to position [96, 0]
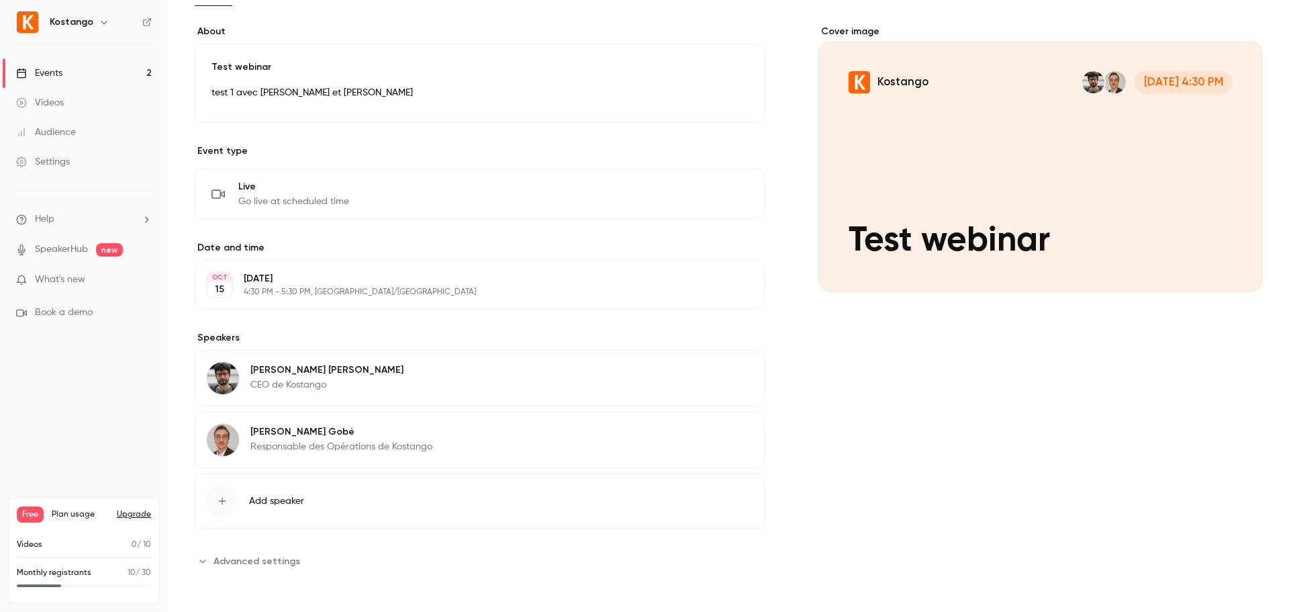
click at [216, 560] on span "Advanced settings" at bounding box center [256, 561] width 87 height 14
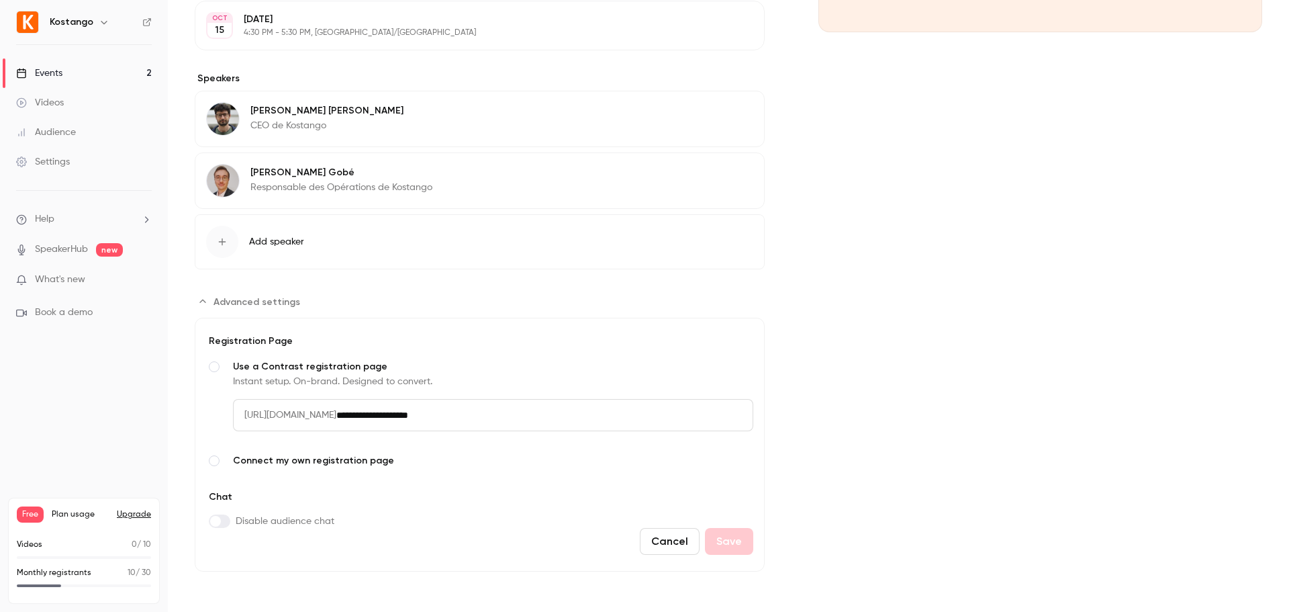
scroll to position [0, 0]
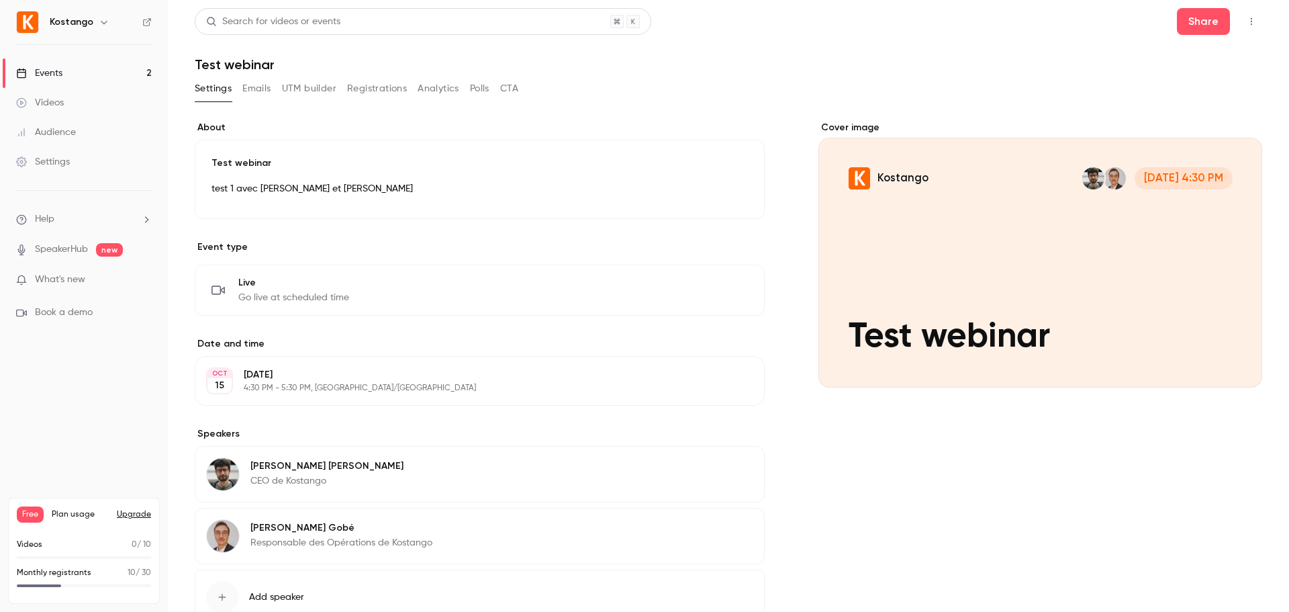
click at [263, 90] on button "Emails" at bounding box center [256, 88] width 28 height 21
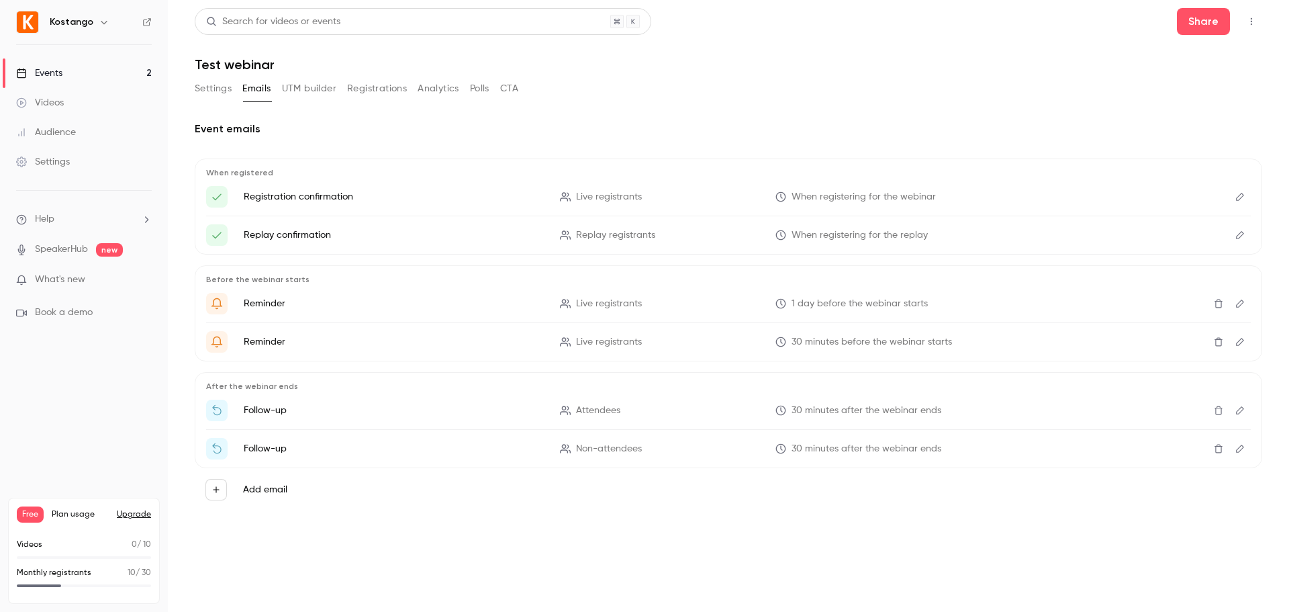
click at [300, 85] on button "UTM builder" at bounding box center [309, 88] width 54 height 21
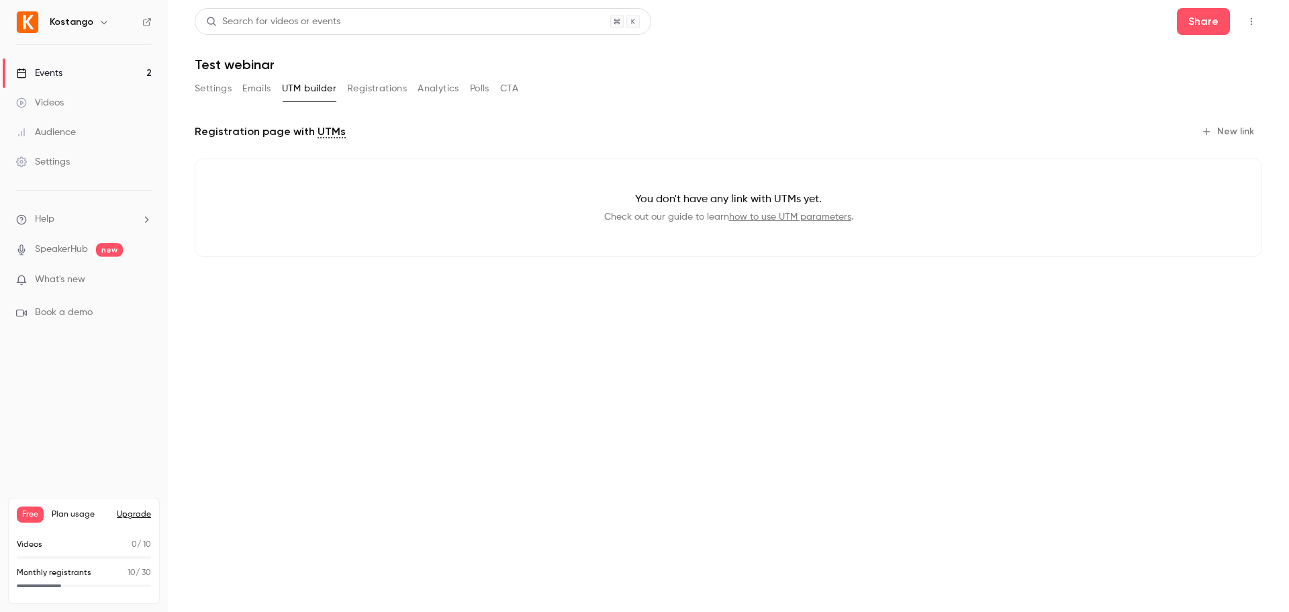
click at [362, 83] on button "Registrations" at bounding box center [377, 88] width 60 height 21
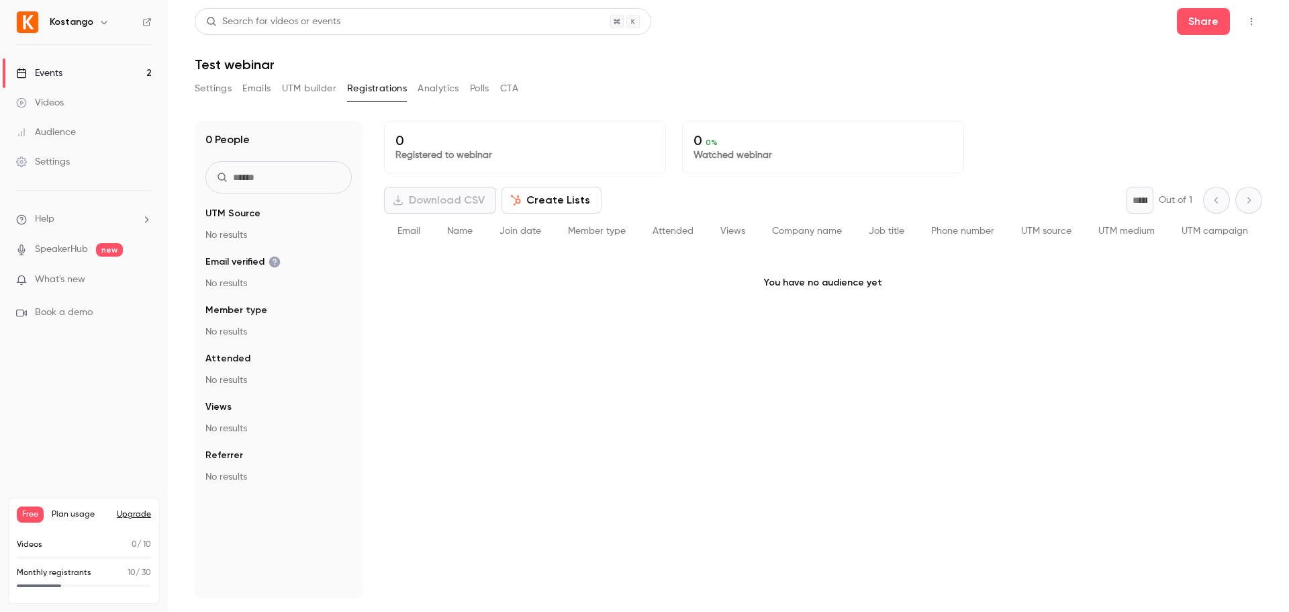
click at [442, 87] on button "Analytics" at bounding box center [439, 88] width 42 height 21
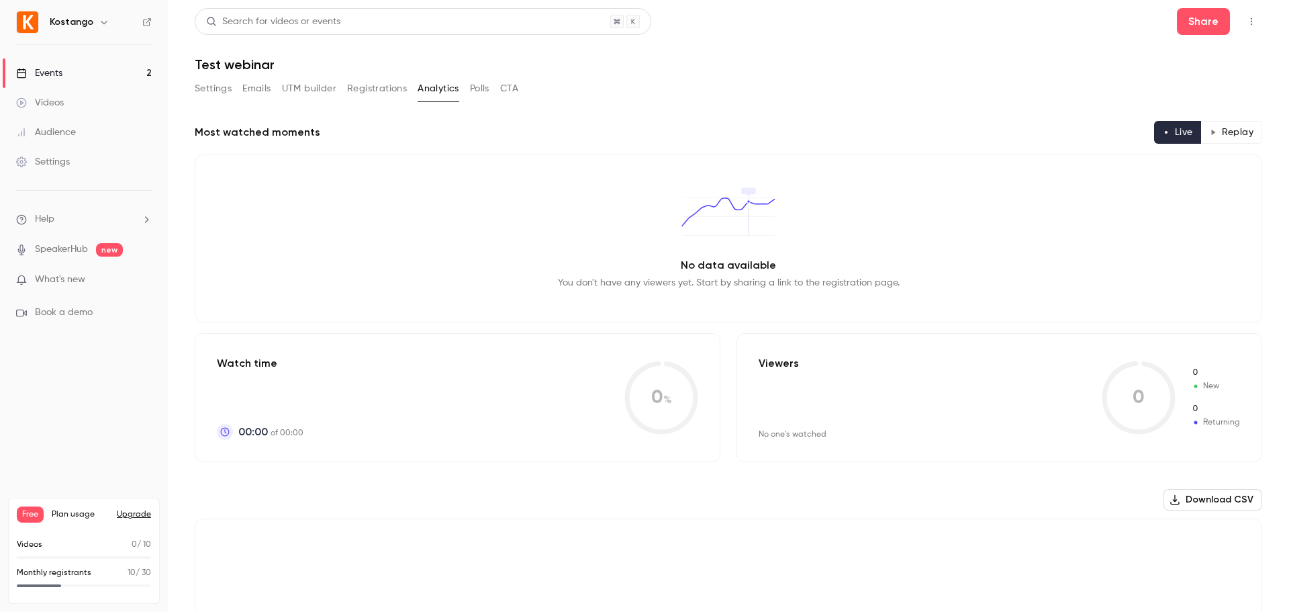
click at [477, 92] on button "Polls" at bounding box center [479, 88] width 19 height 21
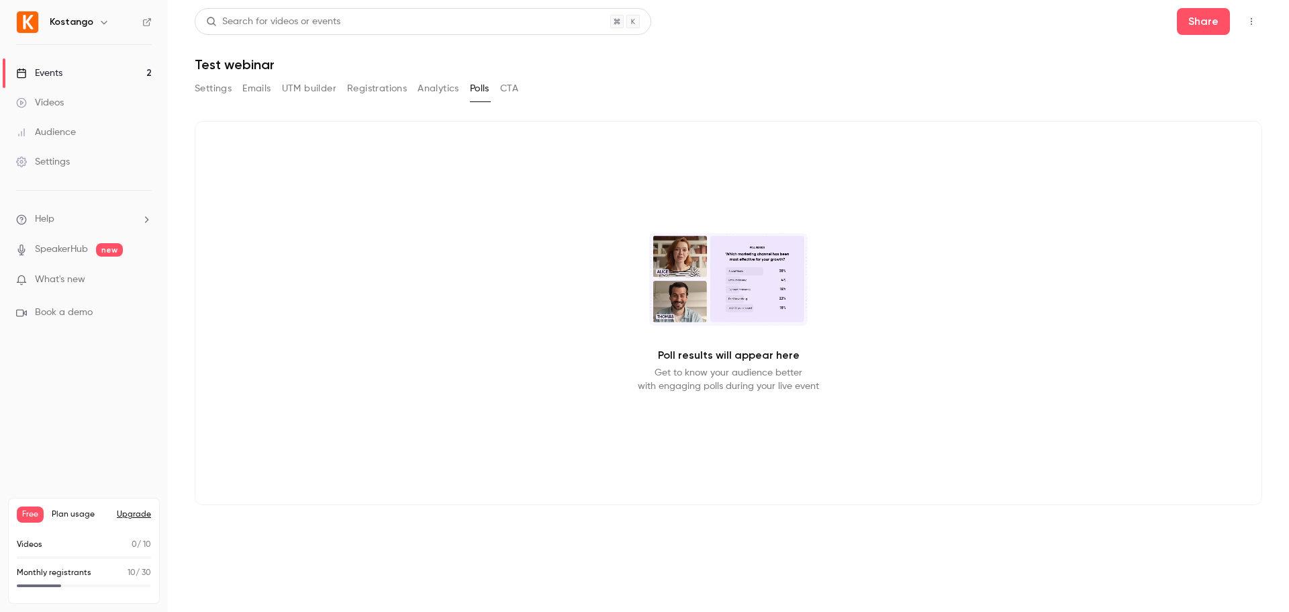
click at [507, 88] on button "CTA" at bounding box center [509, 88] width 18 height 21
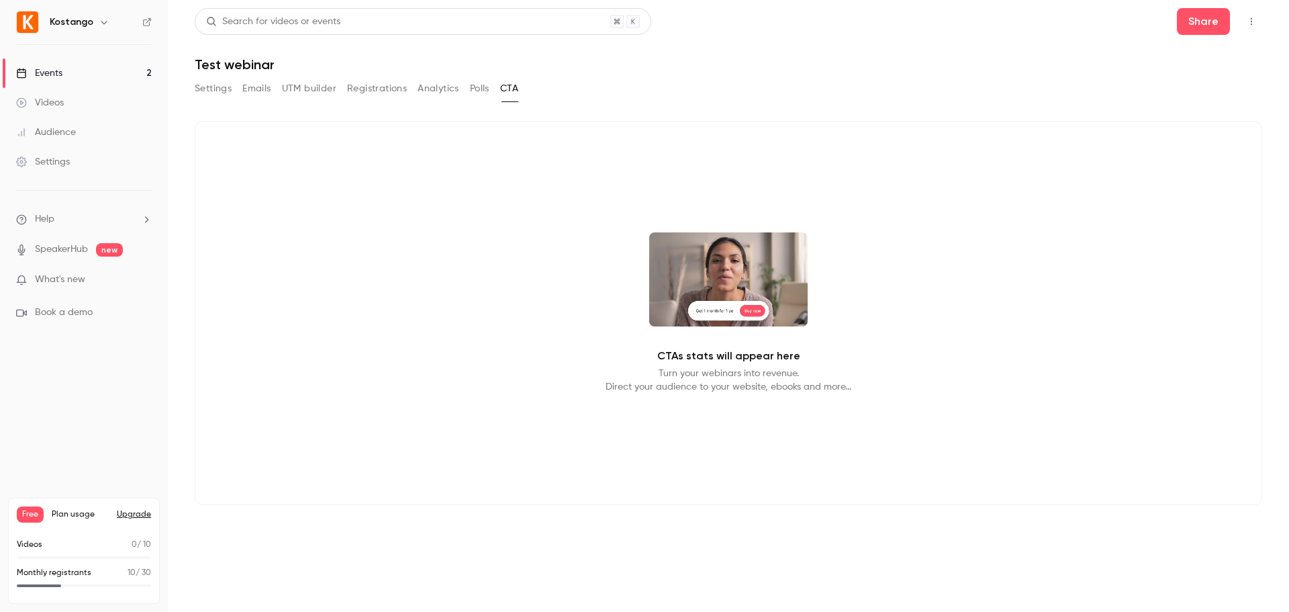
click at [70, 101] on link "Videos" at bounding box center [84, 103] width 168 height 30
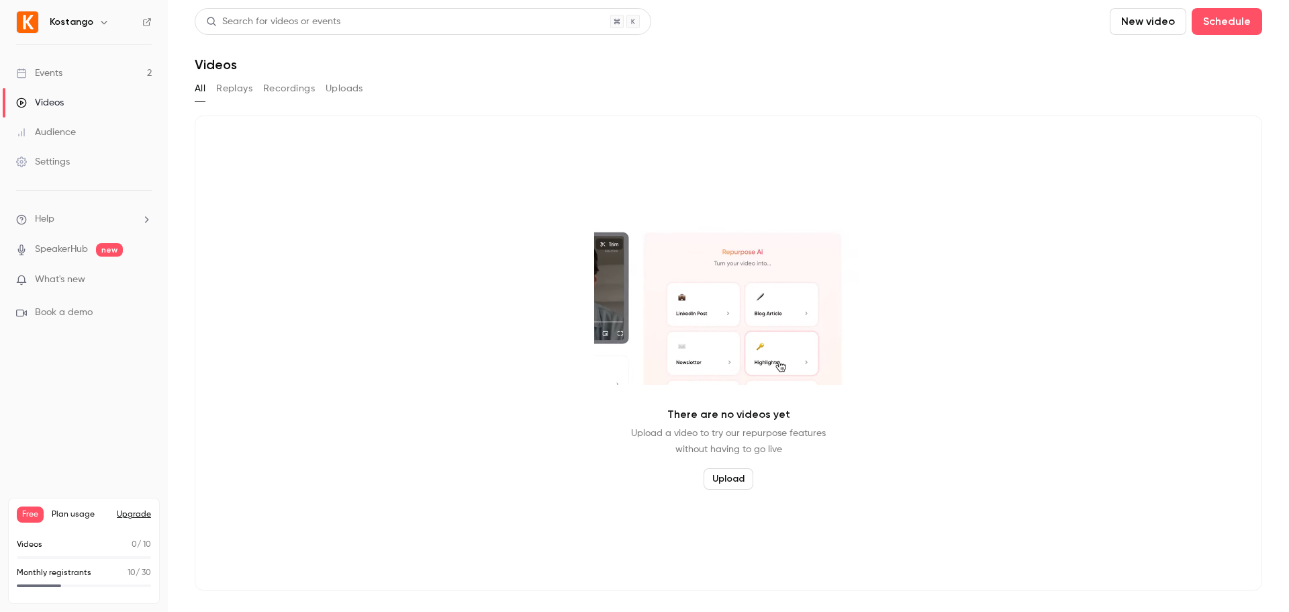
click at [66, 66] on link "Events 2" at bounding box center [84, 73] width 168 height 30
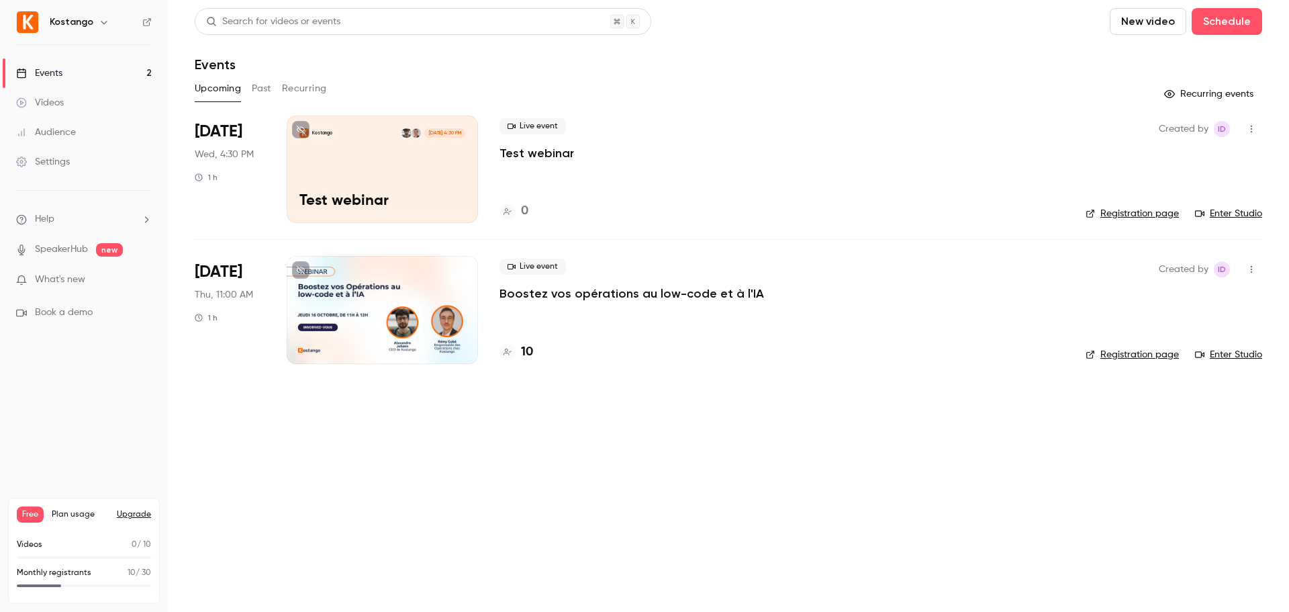
click at [621, 175] on div "Live event Test webinar 0" at bounding box center [781, 168] width 565 height 107
